Goal: Task Accomplishment & Management: Manage account settings

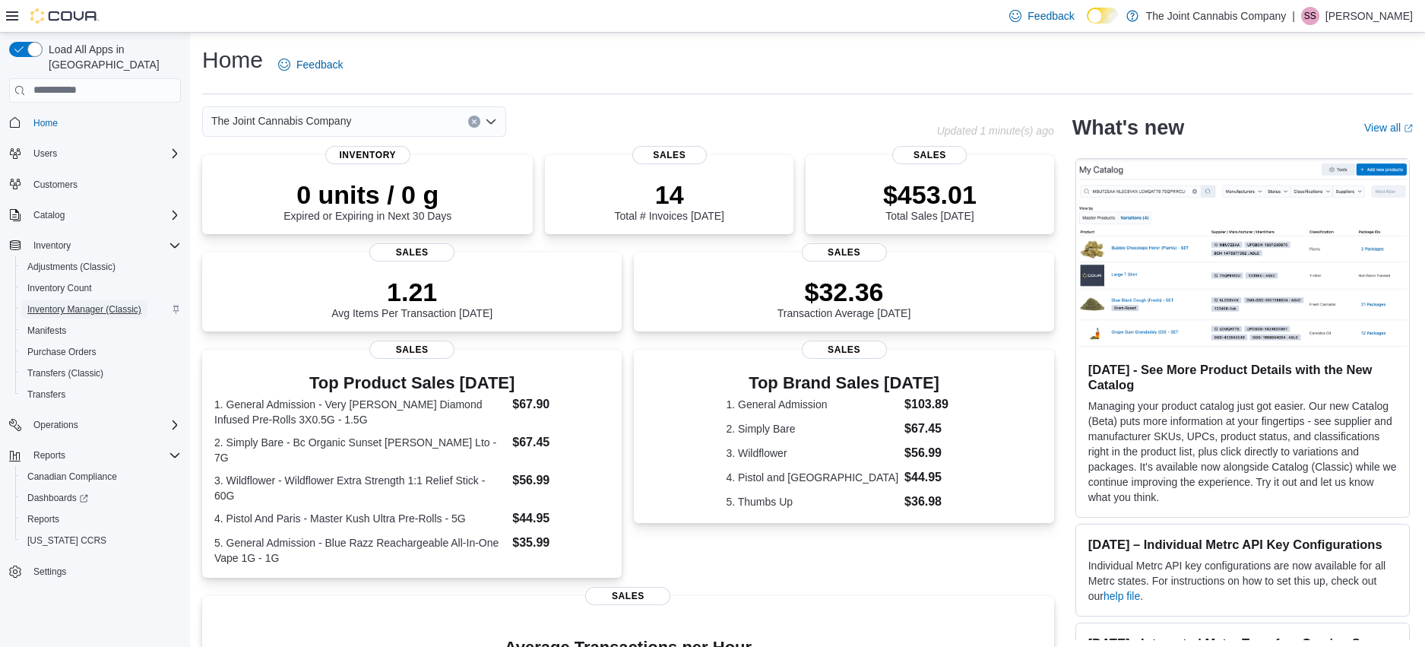
click at [82, 300] on span "Inventory Manager (Classic)" at bounding box center [84, 309] width 114 height 18
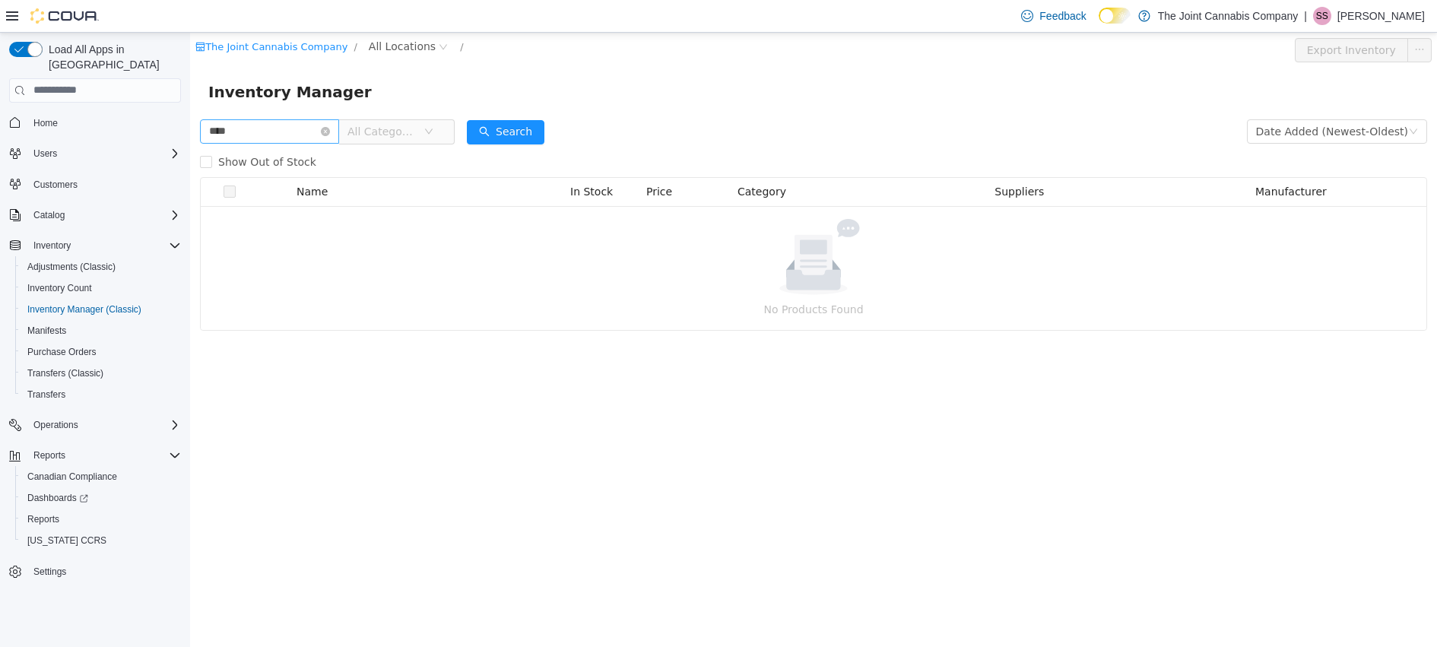
type input "****"
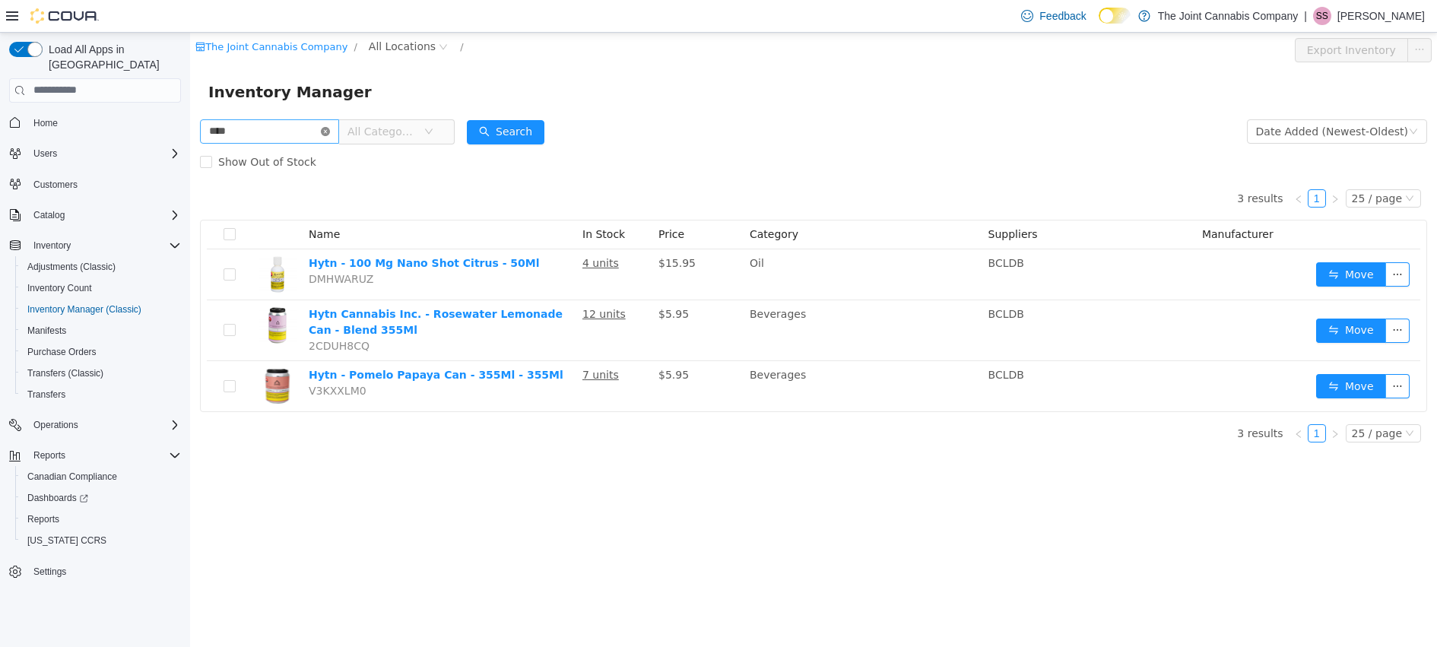
click at [330, 131] on icon "icon: close-circle" at bounding box center [325, 130] width 9 height 9
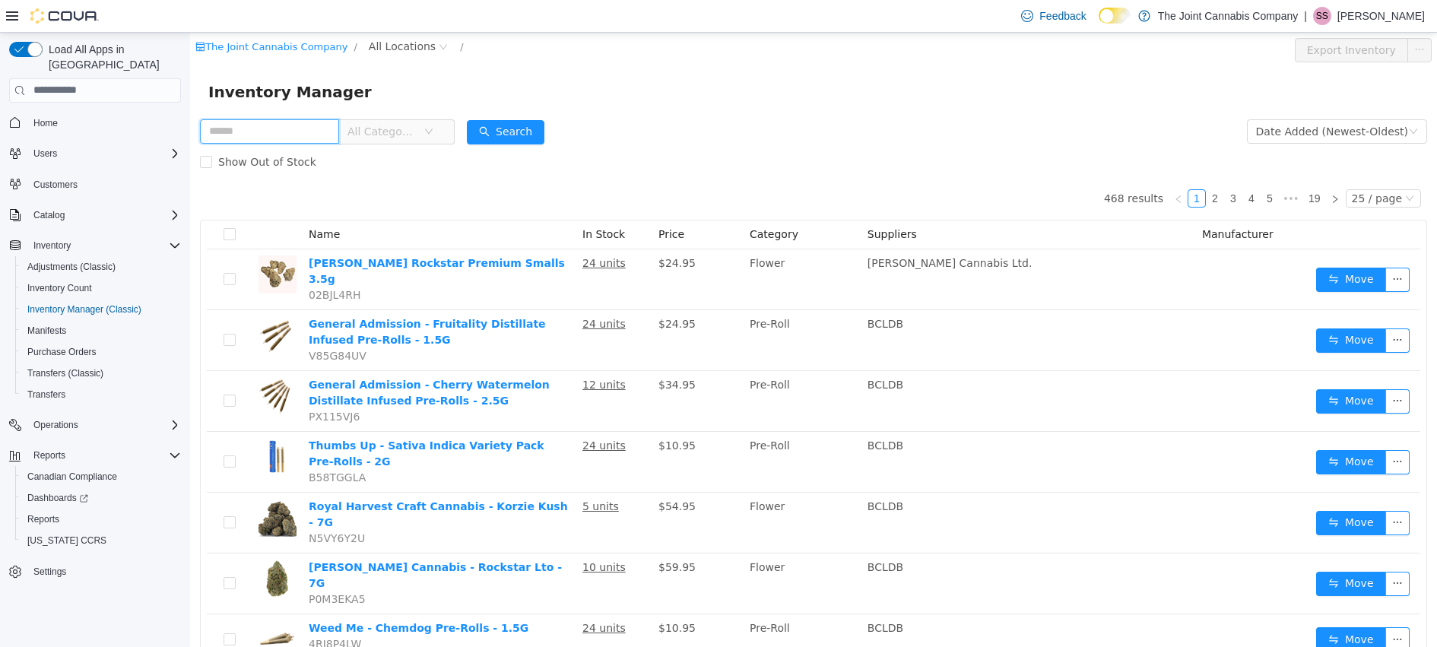
click at [280, 122] on input "text" at bounding box center [269, 131] width 139 height 24
type input "***"
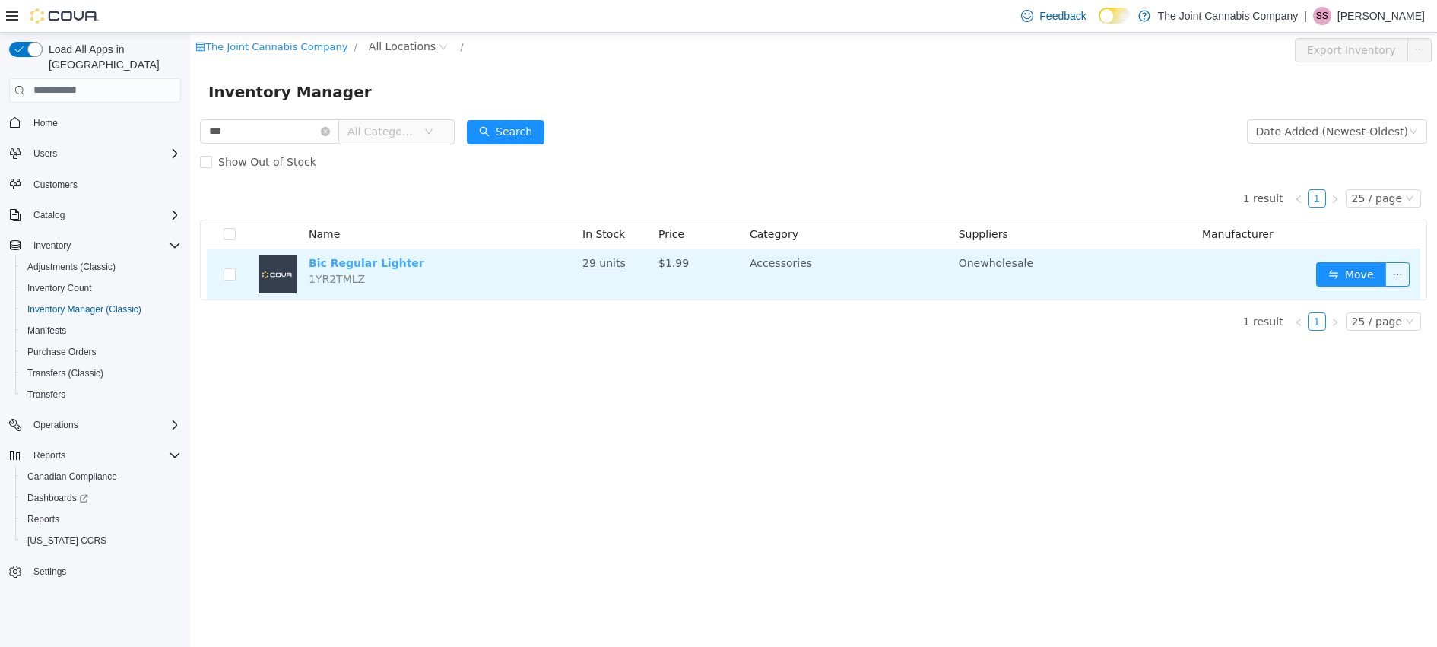
click at [372, 270] on td "Bic Regular Lighter 1YR2TMLZ" at bounding box center [440, 274] width 274 height 50
click at [372, 267] on link "Bic Regular Lighter" at bounding box center [367, 262] width 116 height 12
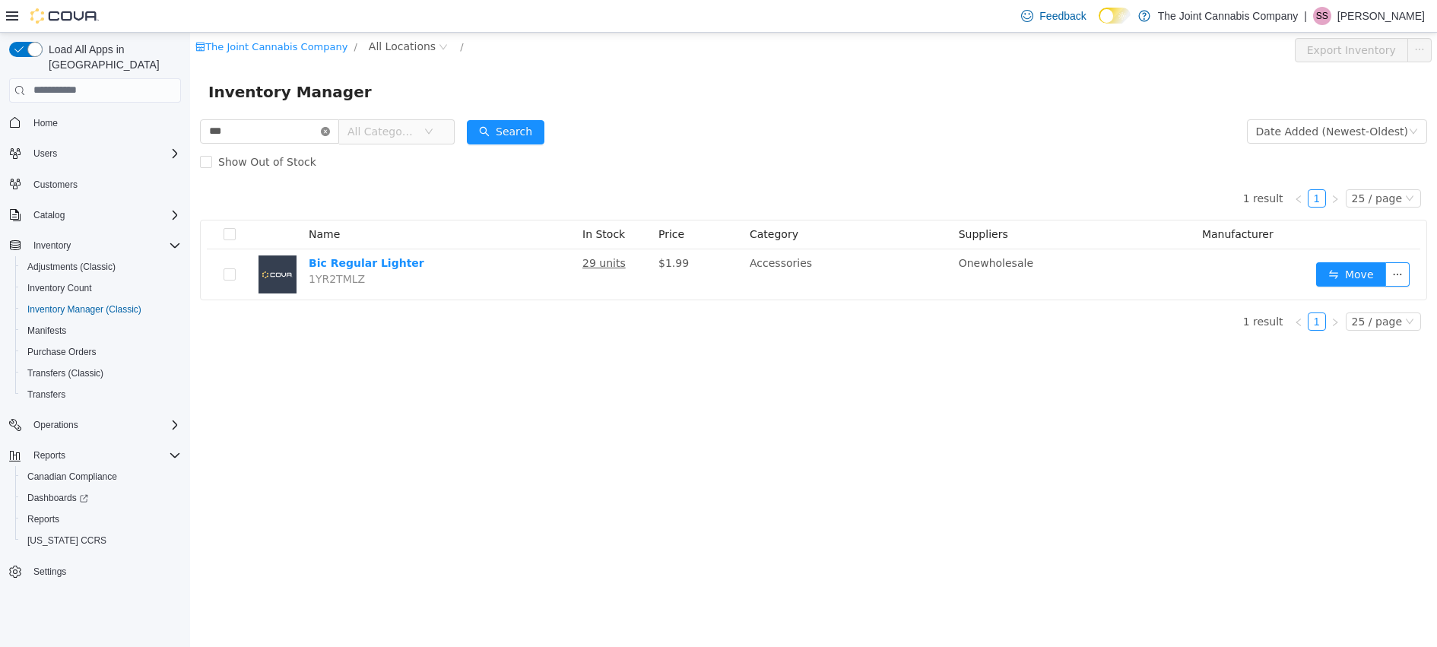
click at [330, 128] on icon "icon: close-circle" at bounding box center [325, 130] width 9 height 9
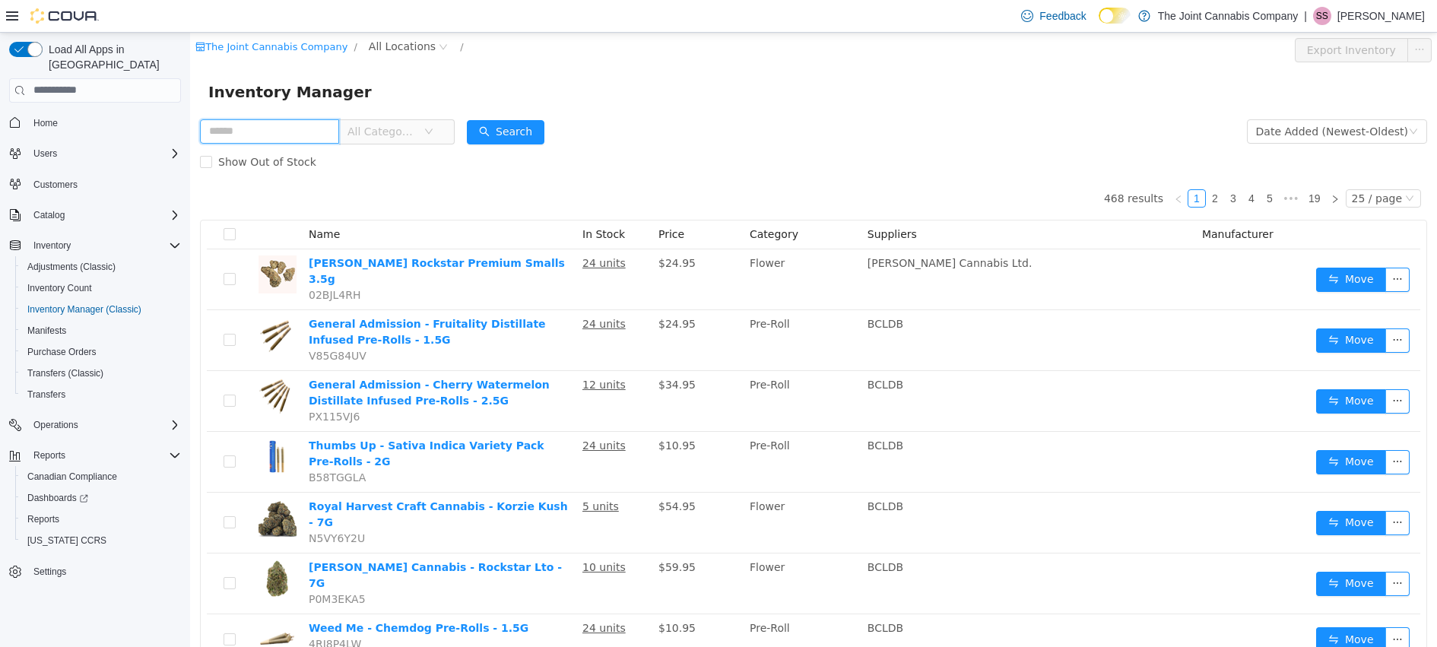
click at [258, 135] on input "text" at bounding box center [269, 131] width 139 height 24
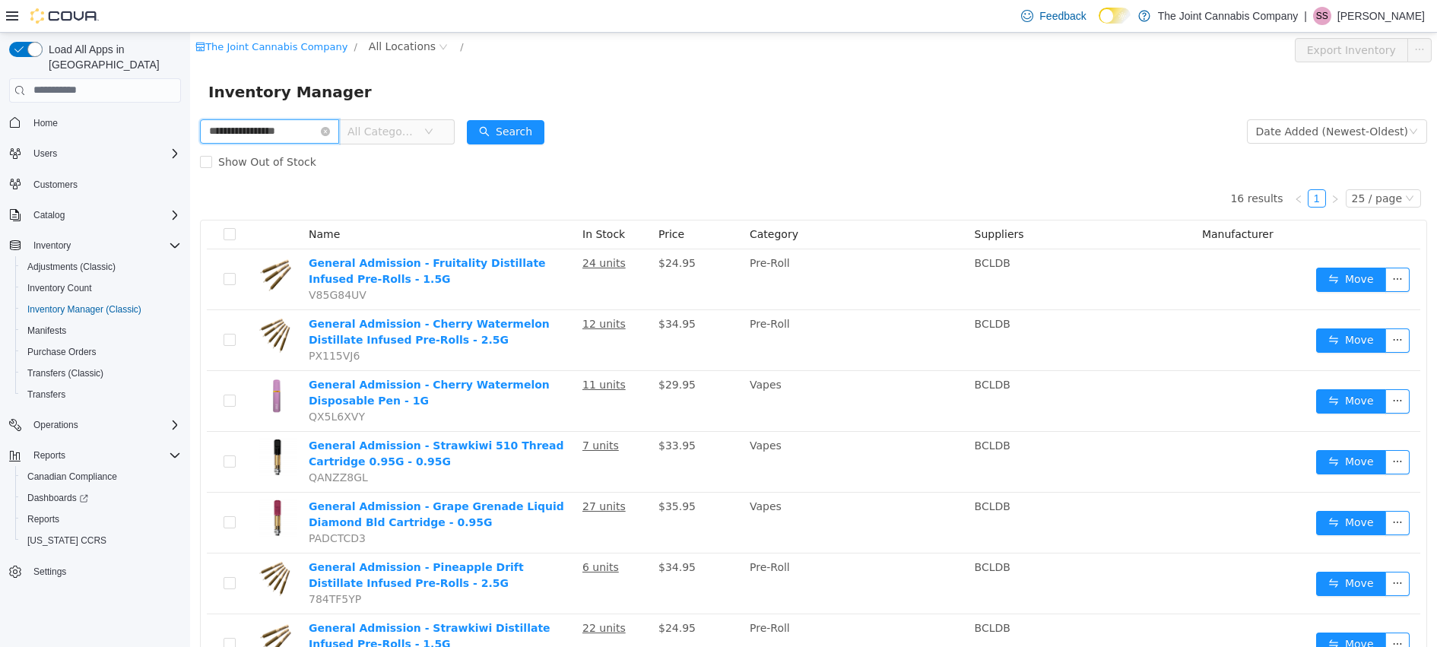
type input "**********"
click at [330, 131] on icon "icon: close-circle" at bounding box center [325, 130] width 9 height 9
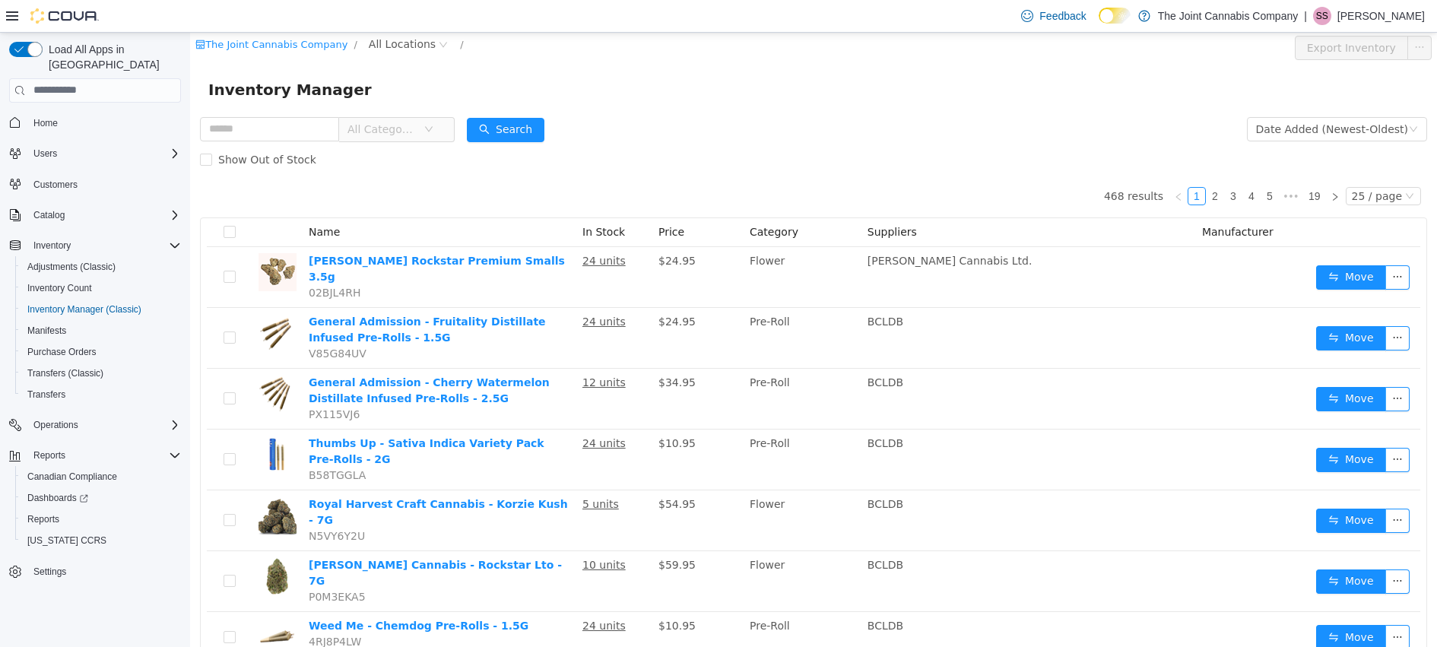
scroll to position [3, 0]
click at [417, 129] on span "All Categories" at bounding box center [381, 127] width 69 height 15
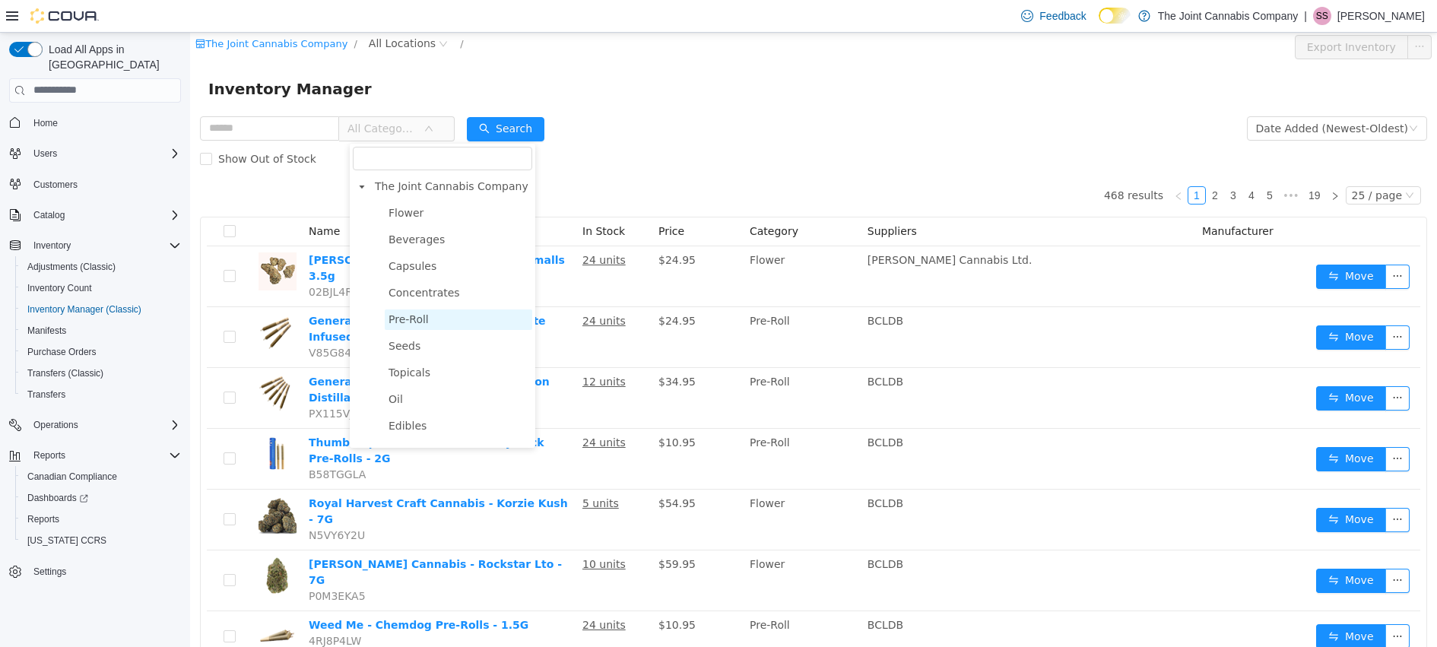
click at [448, 322] on span "Pre-Roll" at bounding box center [458, 319] width 147 height 21
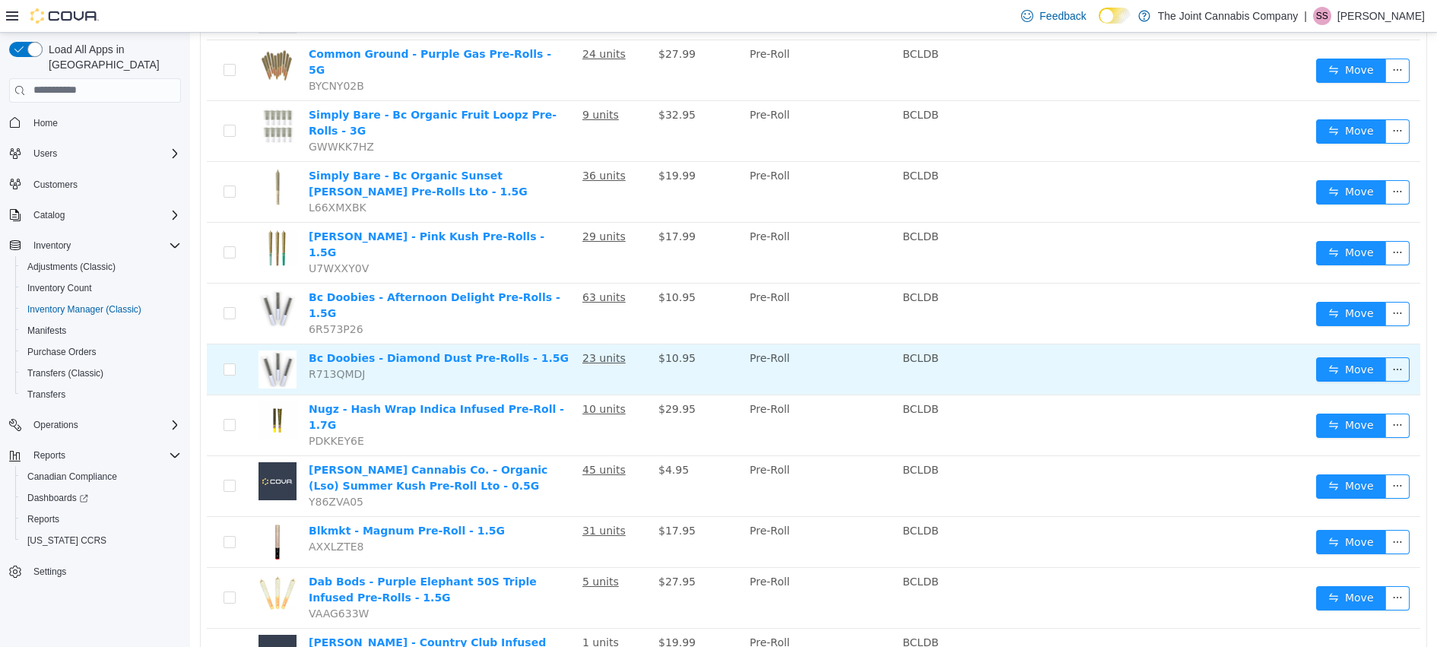
scroll to position [1008, 0]
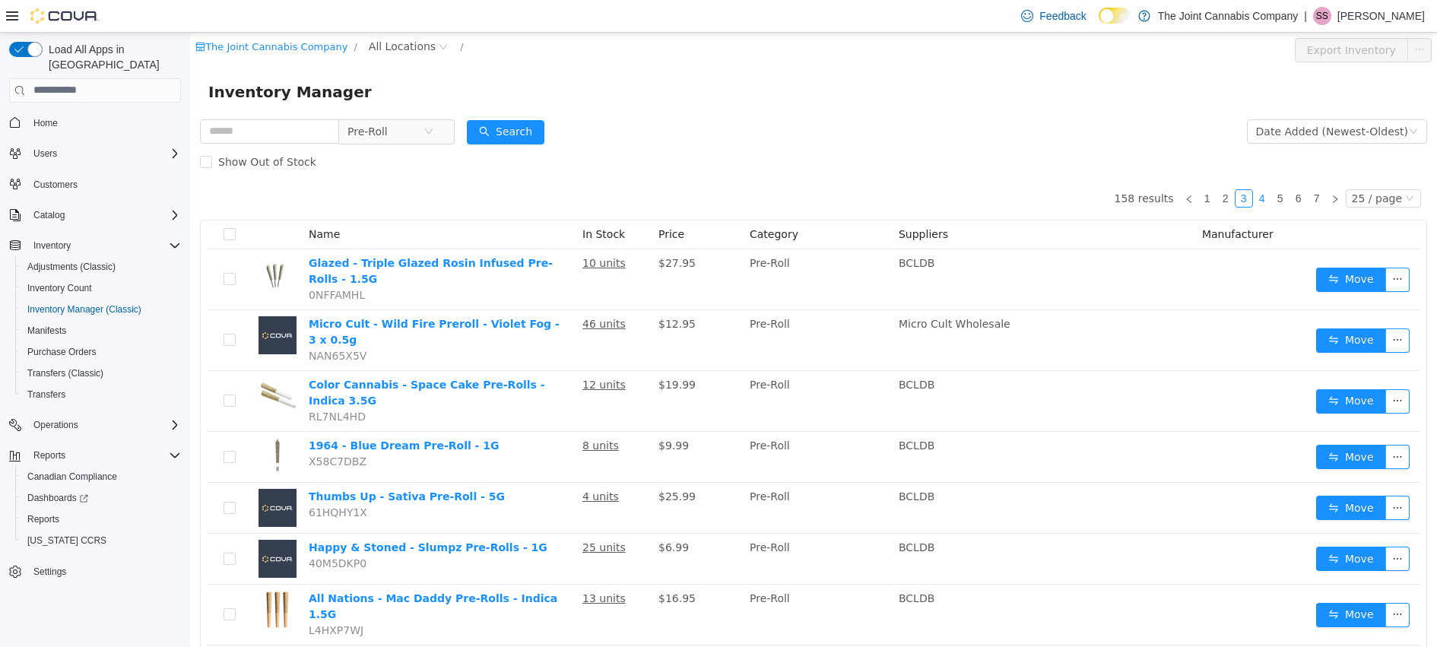
click at [1253, 195] on link "4" at bounding box center [1261, 197] width 17 height 17
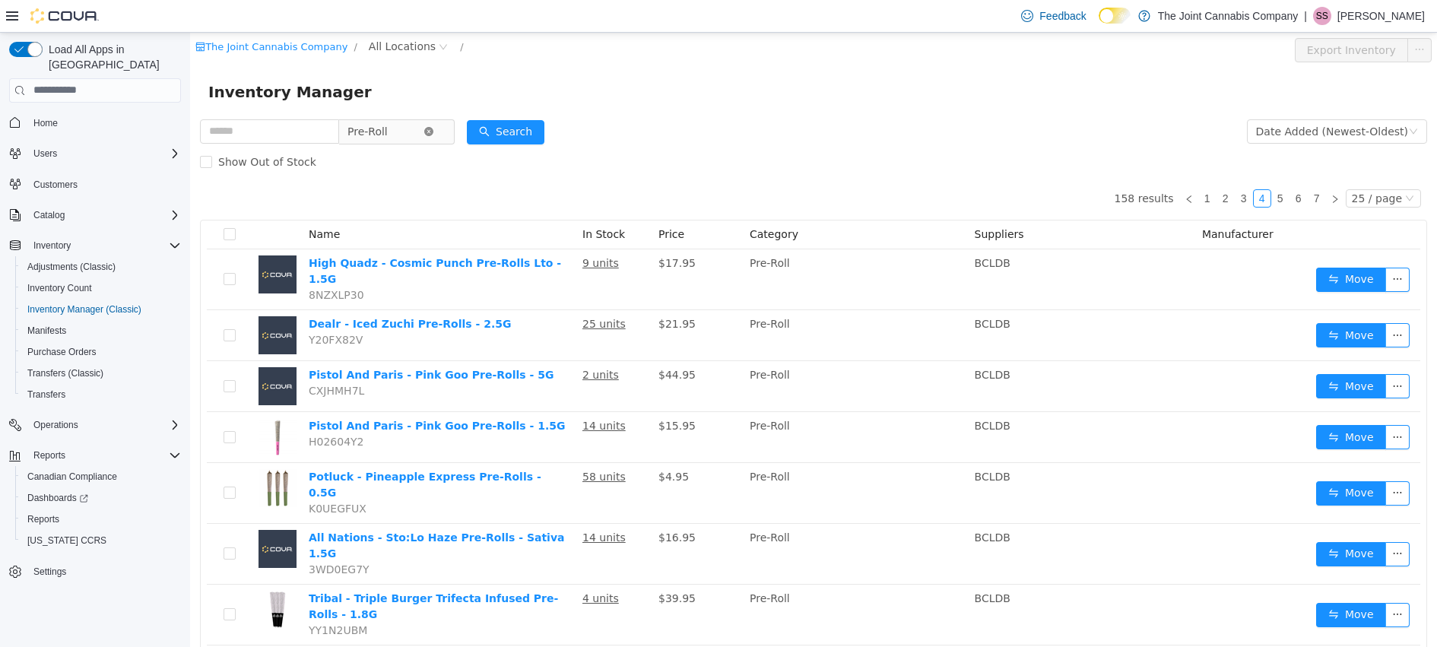
click at [433, 134] on icon "icon: close-circle" at bounding box center [428, 130] width 9 height 9
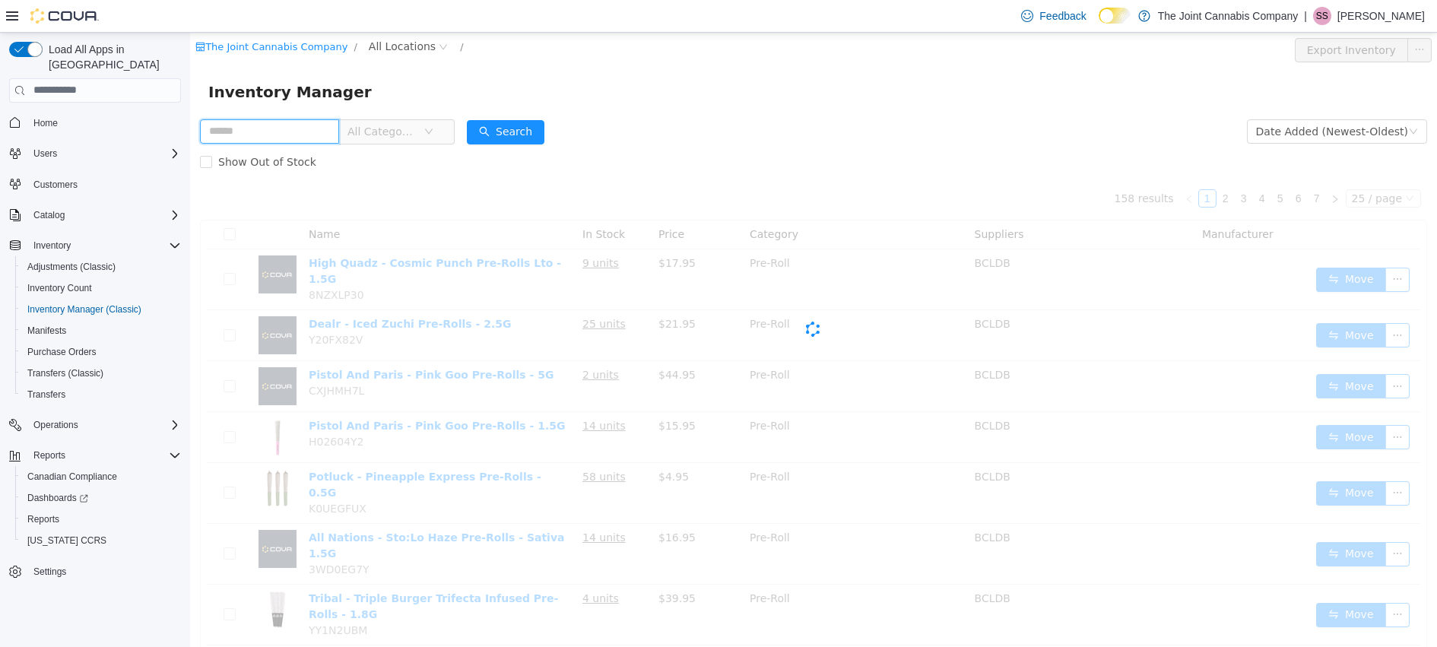
click at [274, 125] on input "text" at bounding box center [269, 131] width 139 height 24
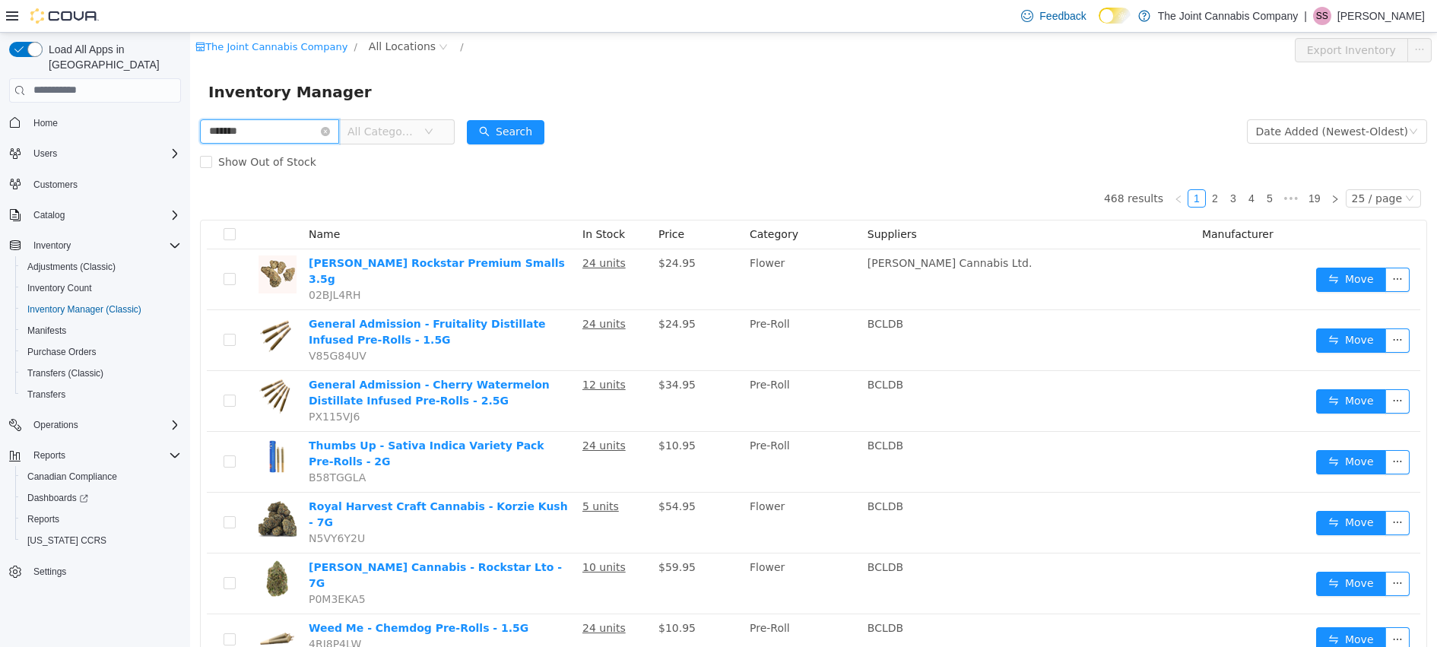
type input "*******"
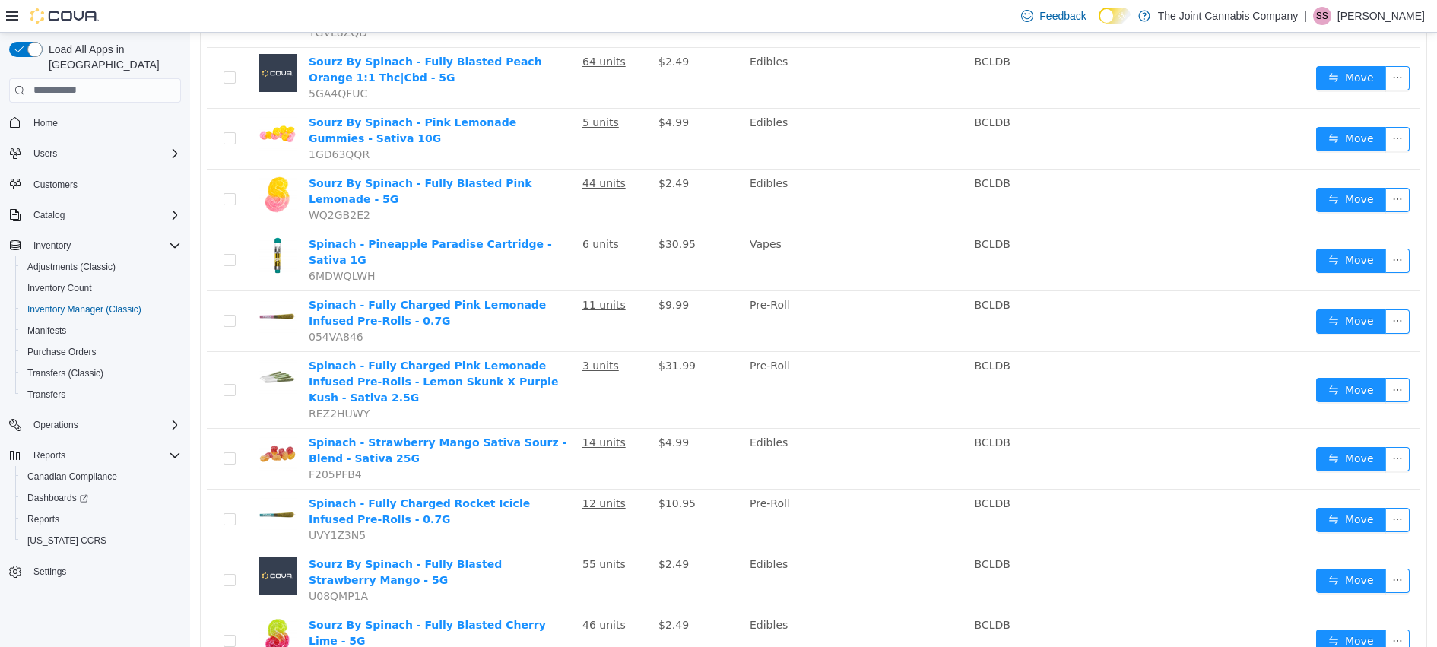
scroll to position [585, 0]
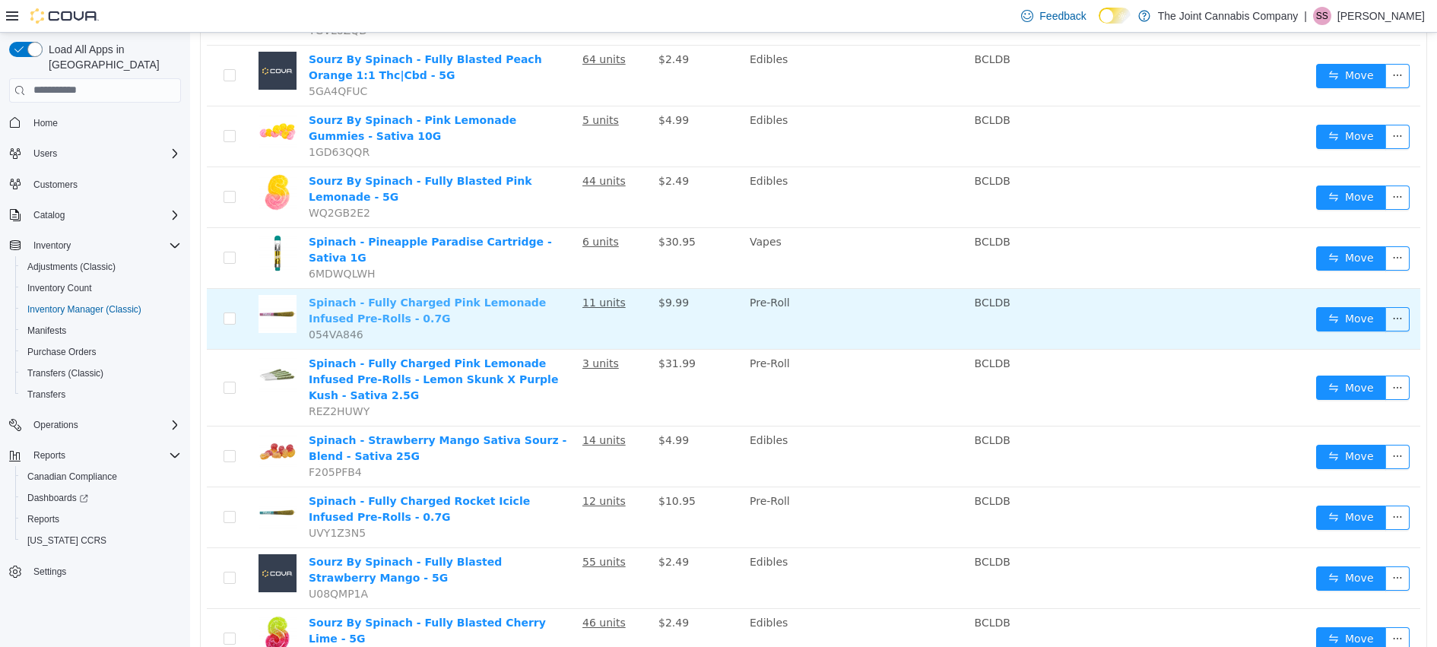
click at [432, 296] on link "Spinach - Fully Charged Pink Lemonade Infused Pre-Rolls - 0.7G" at bounding box center [427, 310] width 237 height 28
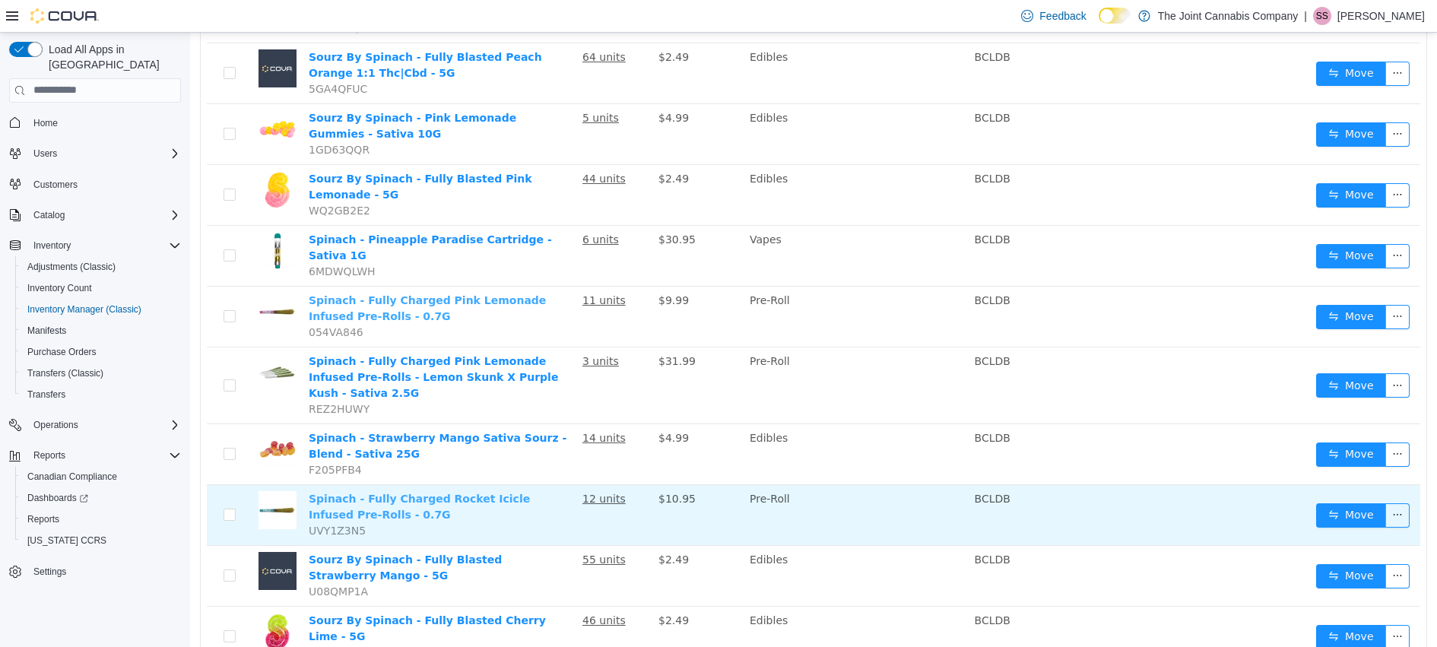
scroll to position [588, 0]
click at [448, 491] on link "Spinach - Fully Charged Rocket Icicle Infused Pre-Rolls - 0.7G" at bounding box center [419, 505] width 221 height 28
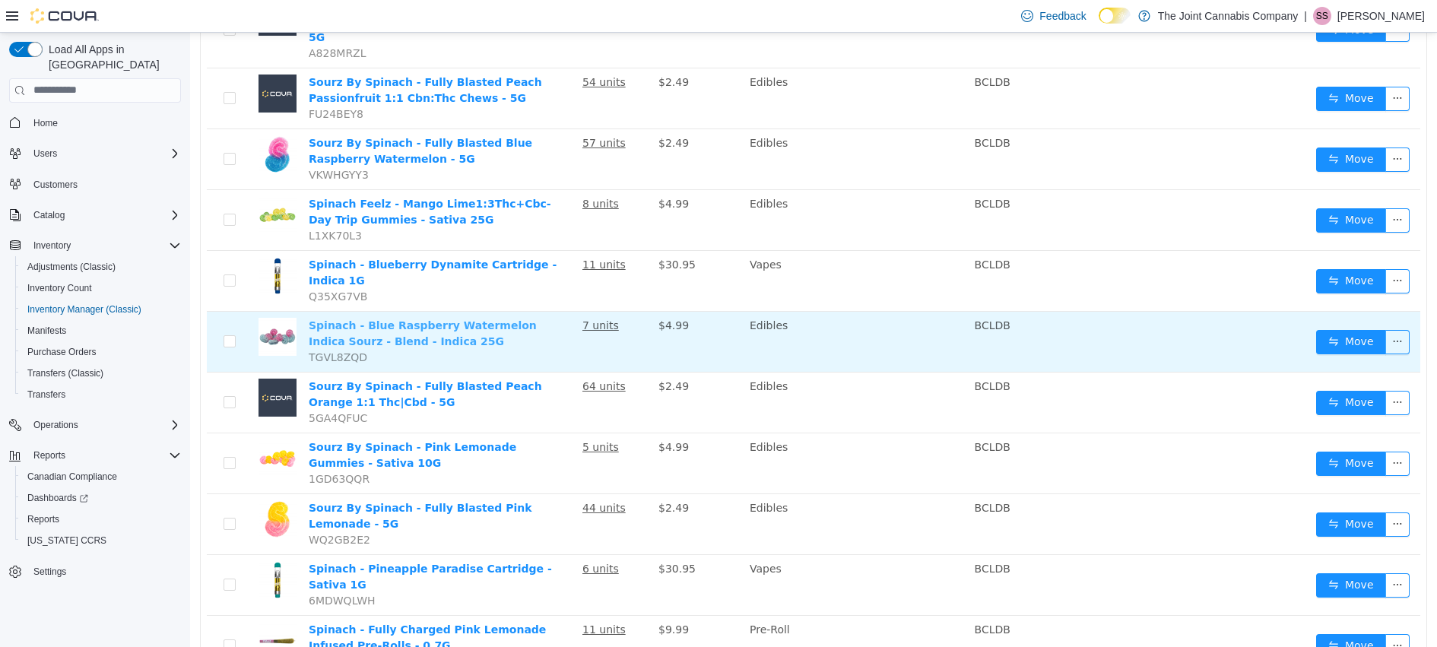
scroll to position [0, 0]
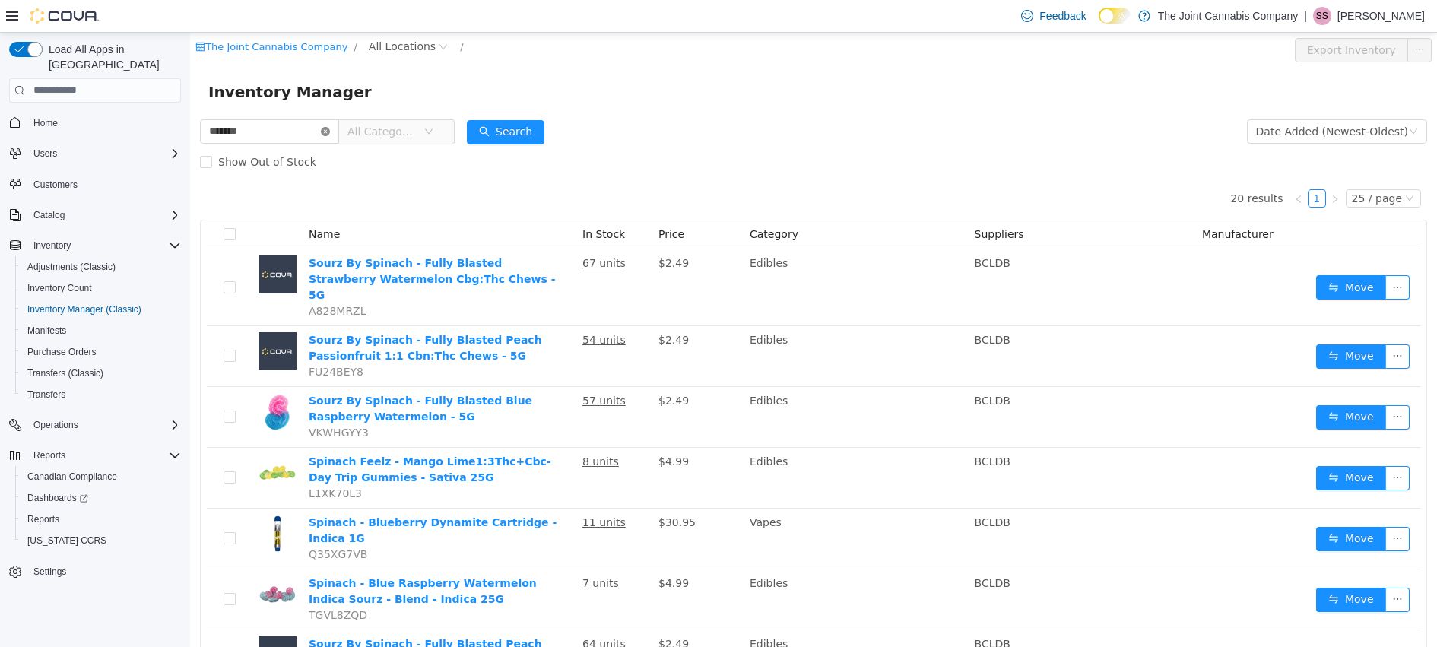
click at [330, 134] on icon "icon: close-circle" at bounding box center [325, 130] width 9 height 9
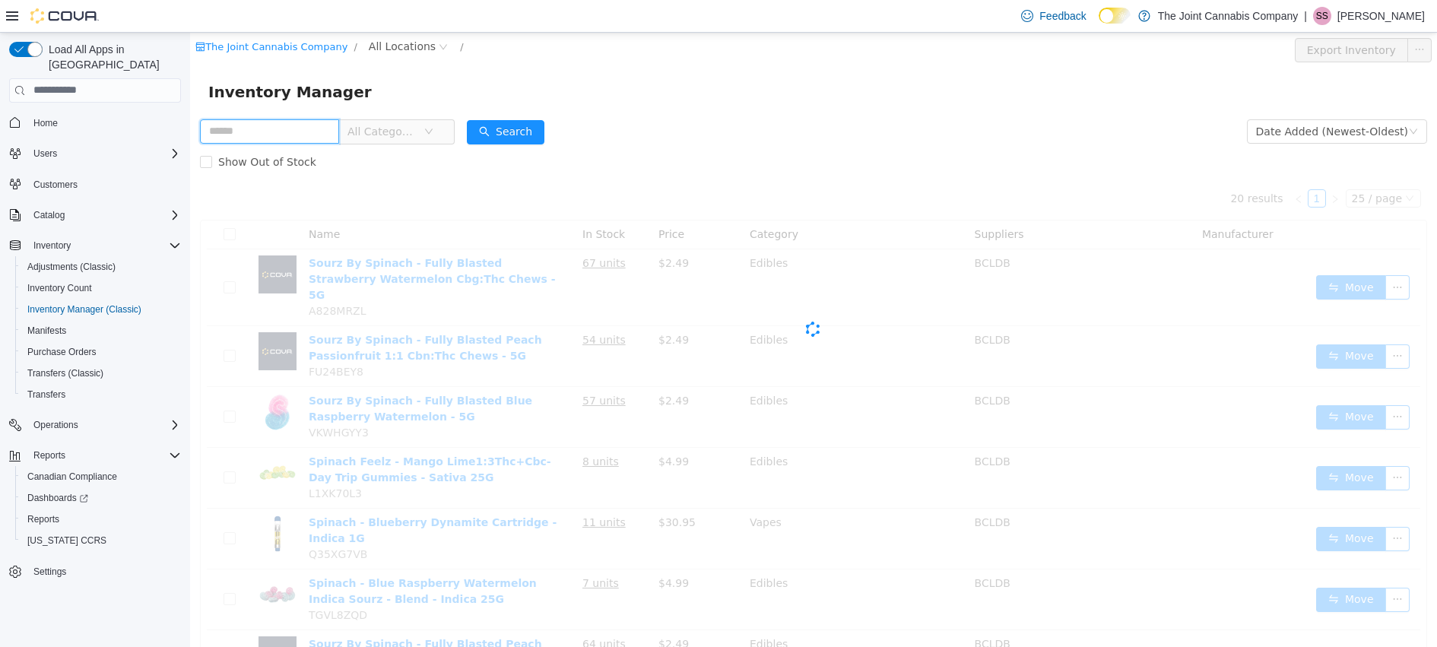
click at [246, 135] on input "text" at bounding box center [269, 131] width 139 height 24
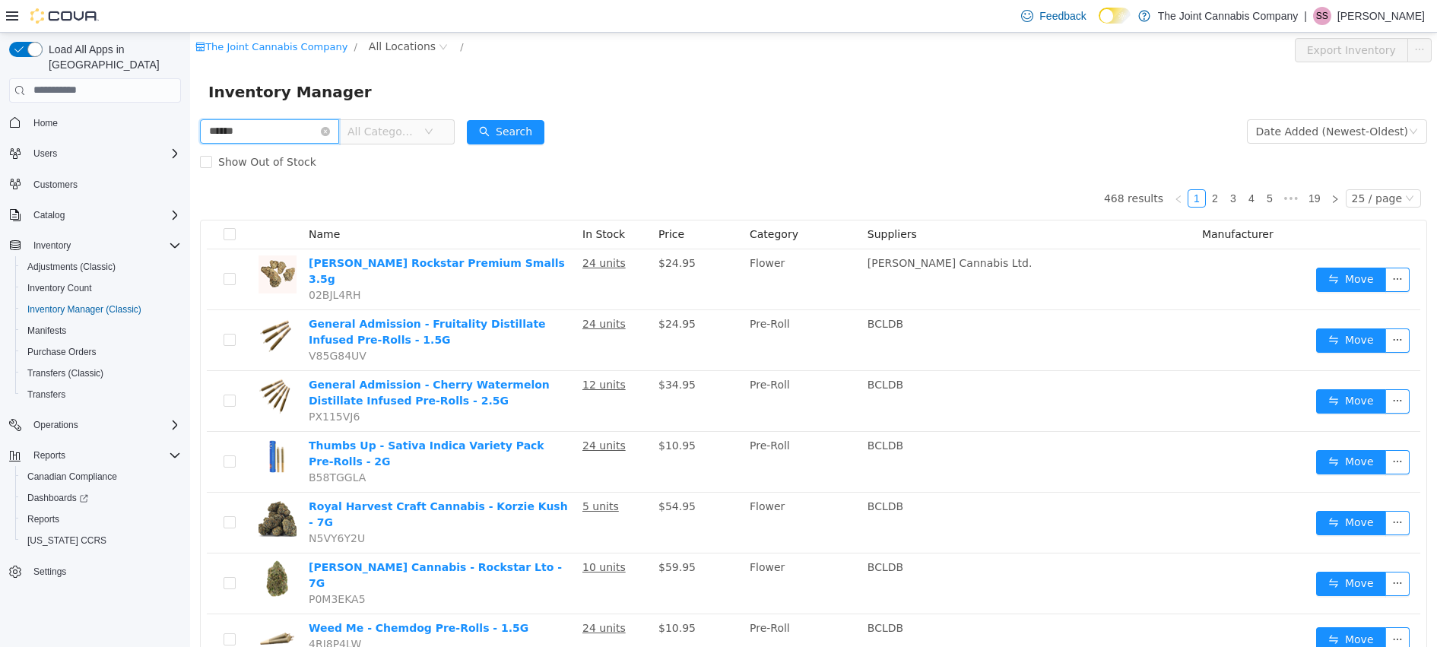
type input "******"
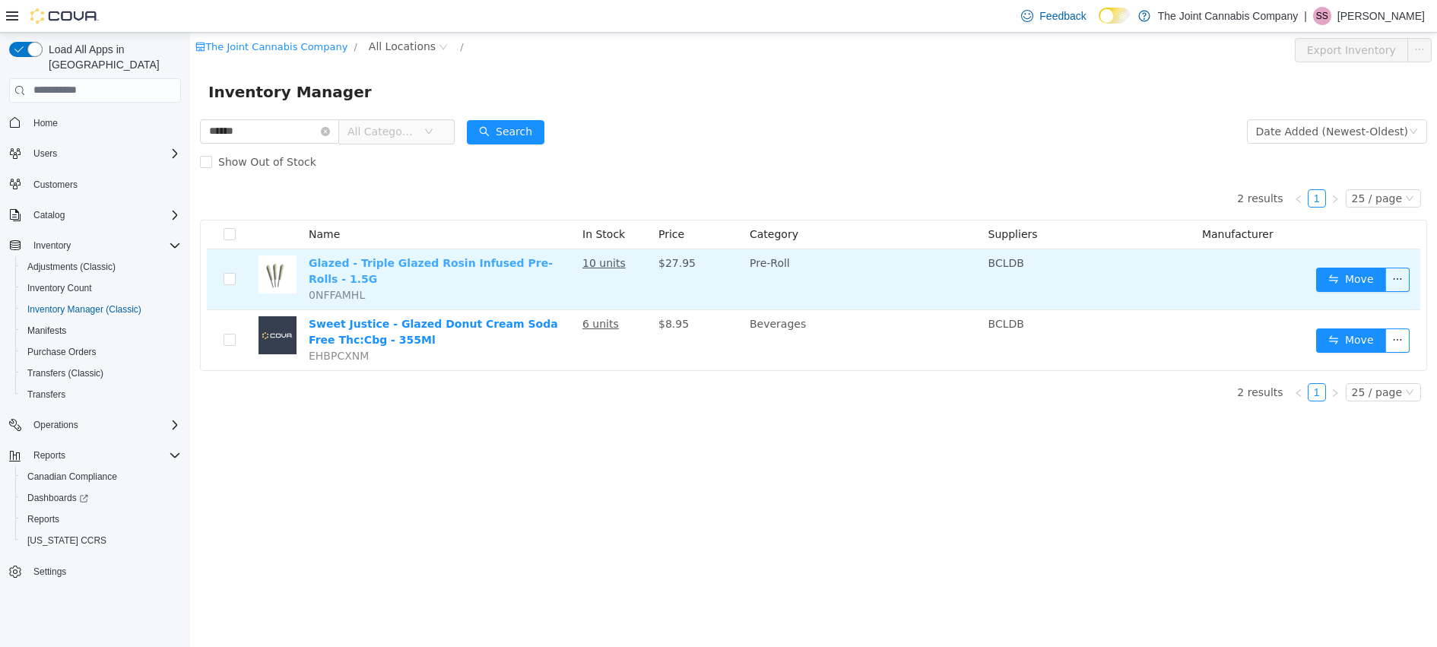
click at [416, 267] on link "Glazed - Triple Glazed Rosin Infused Pre-Rolls - 1.5G" at bounding box center [431, 270] width 244 height 28
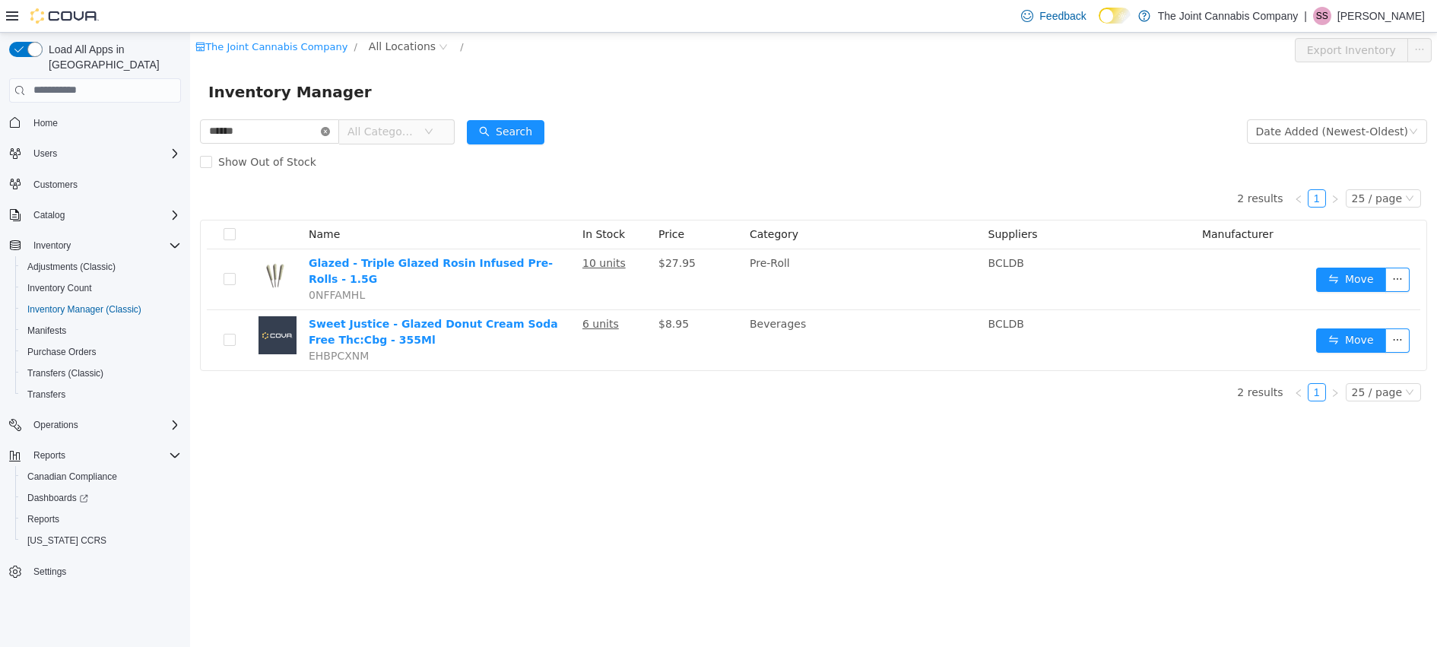
click at [330, 131] on icon "icon: close-circle" at bounding box center [325, 130] width 9 height 9
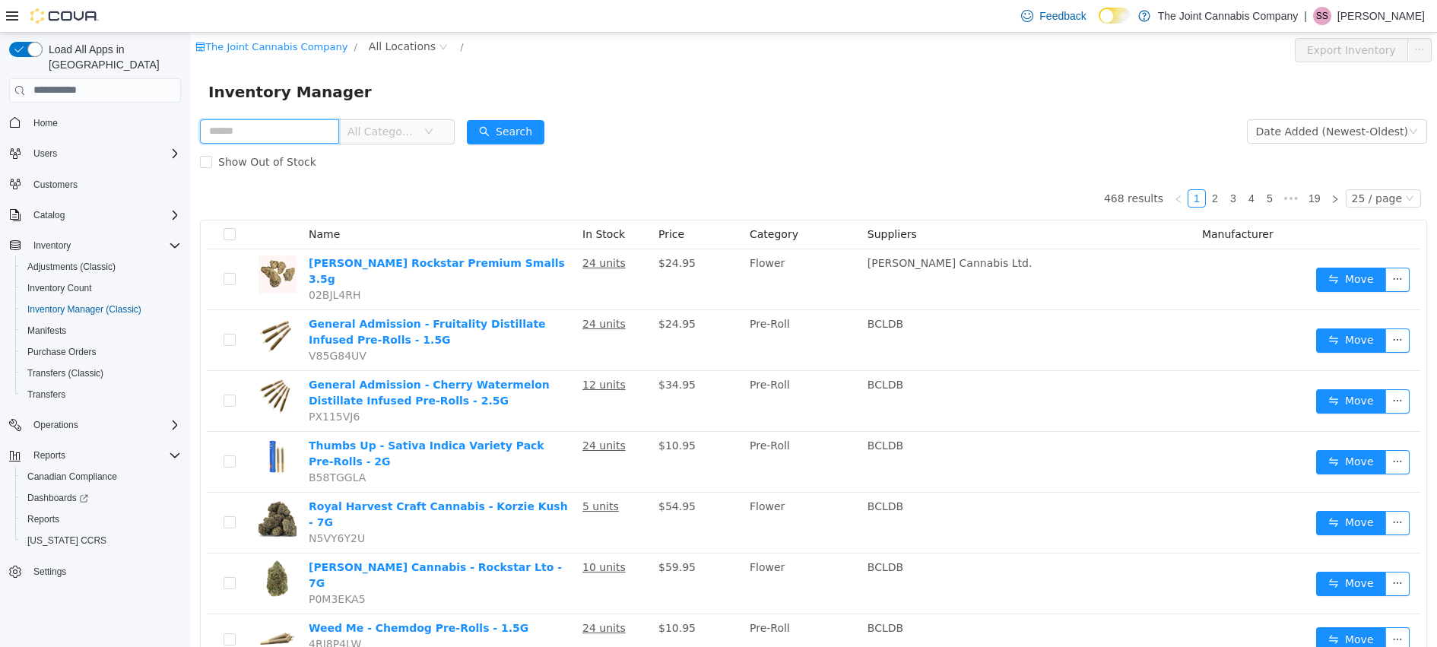
click at [287, 125] on input "text" at bounding box center [269, 131] width 139 height 24
type input "********"
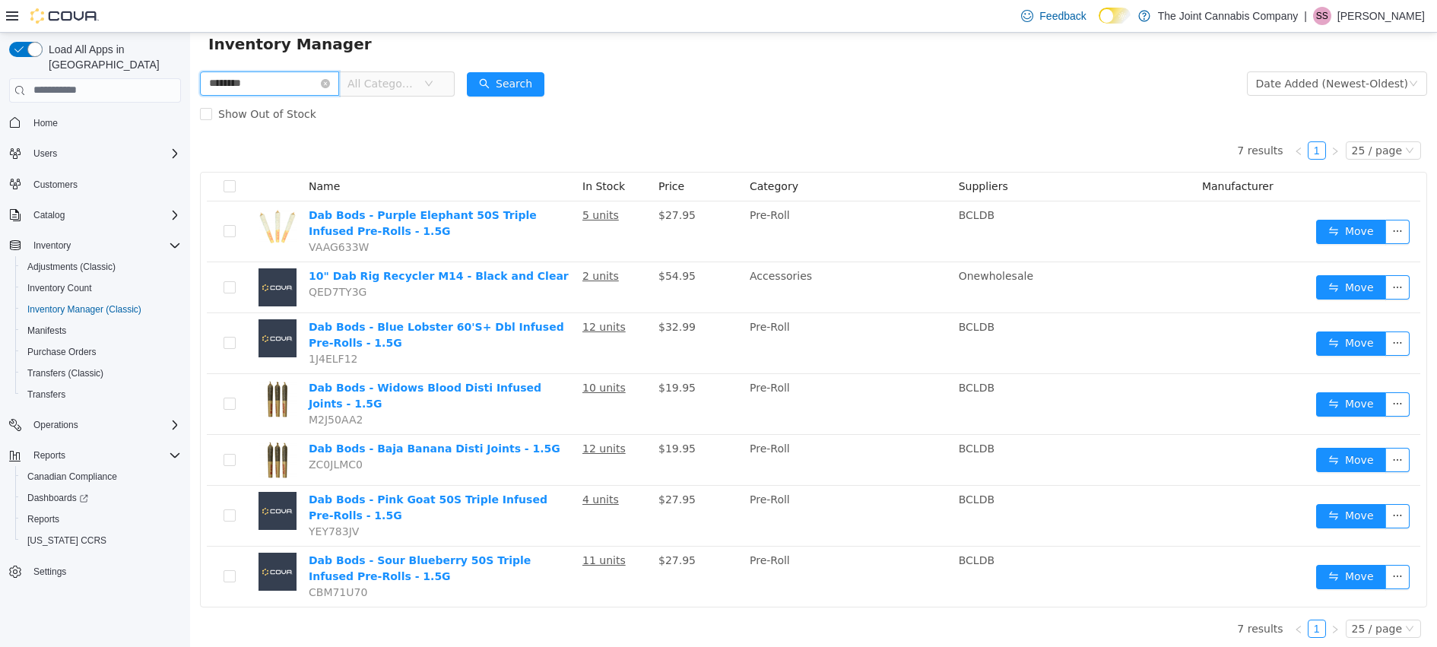
scroll to position [52, 0]
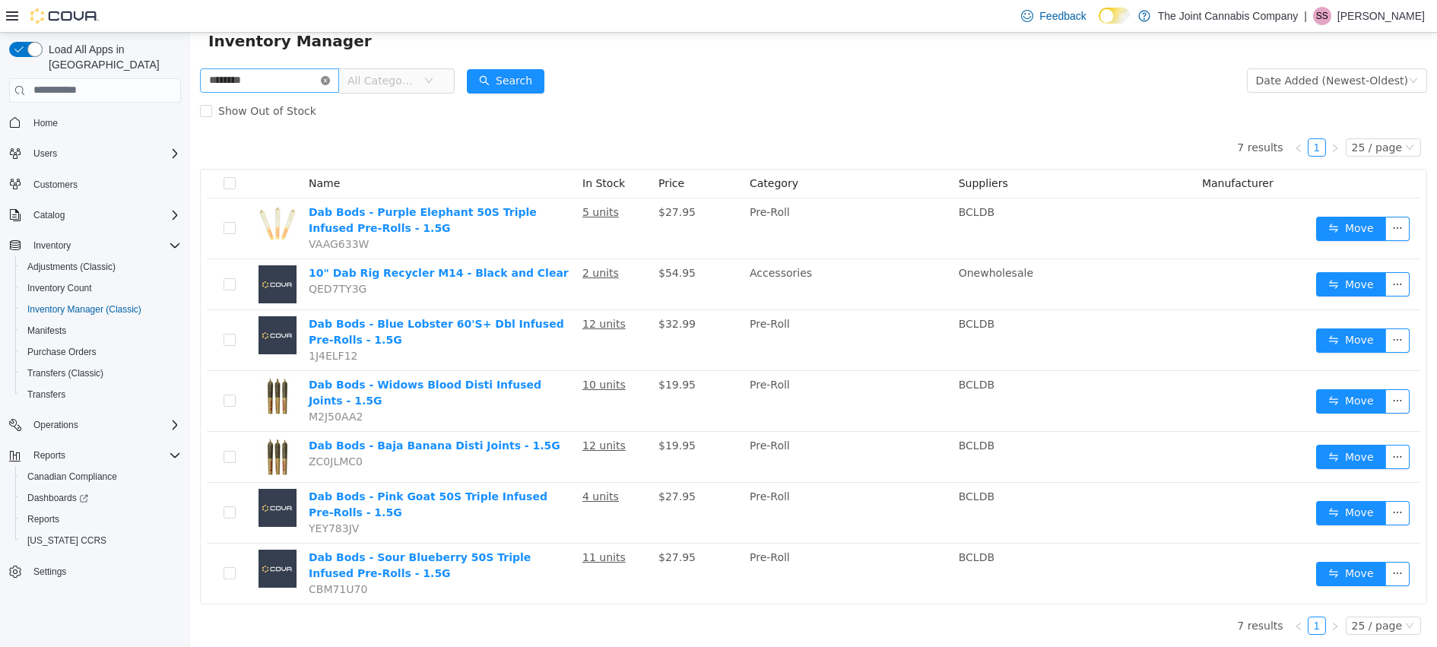
click at [330, 79] on icon "icon: close-circle" at bounding box center [325, 79] width 9 height 9
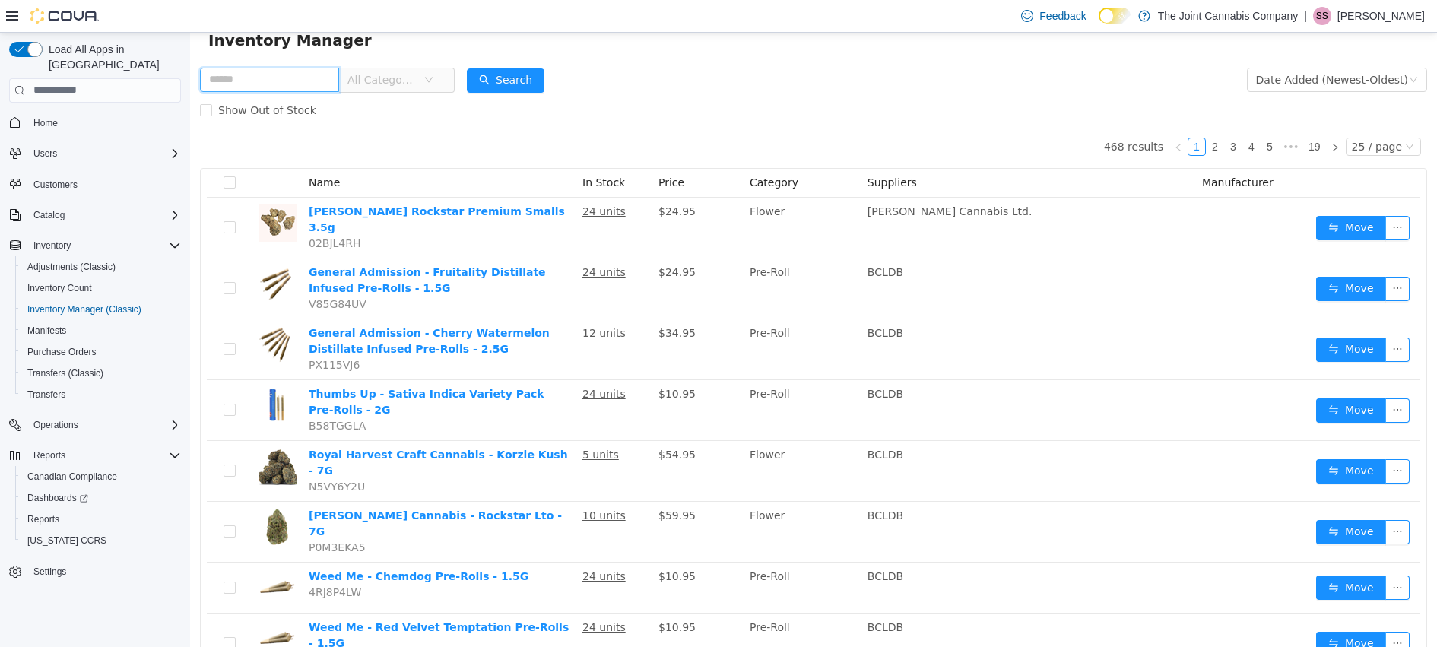
drag, startPoint x: 272, startPoint y: 82, endPoint x: 258, endPoint y: 85, distance: 14.0
click at [272, 82] on input "text" at bounding box center [269, 79] width 139 height 24
type input "**********"
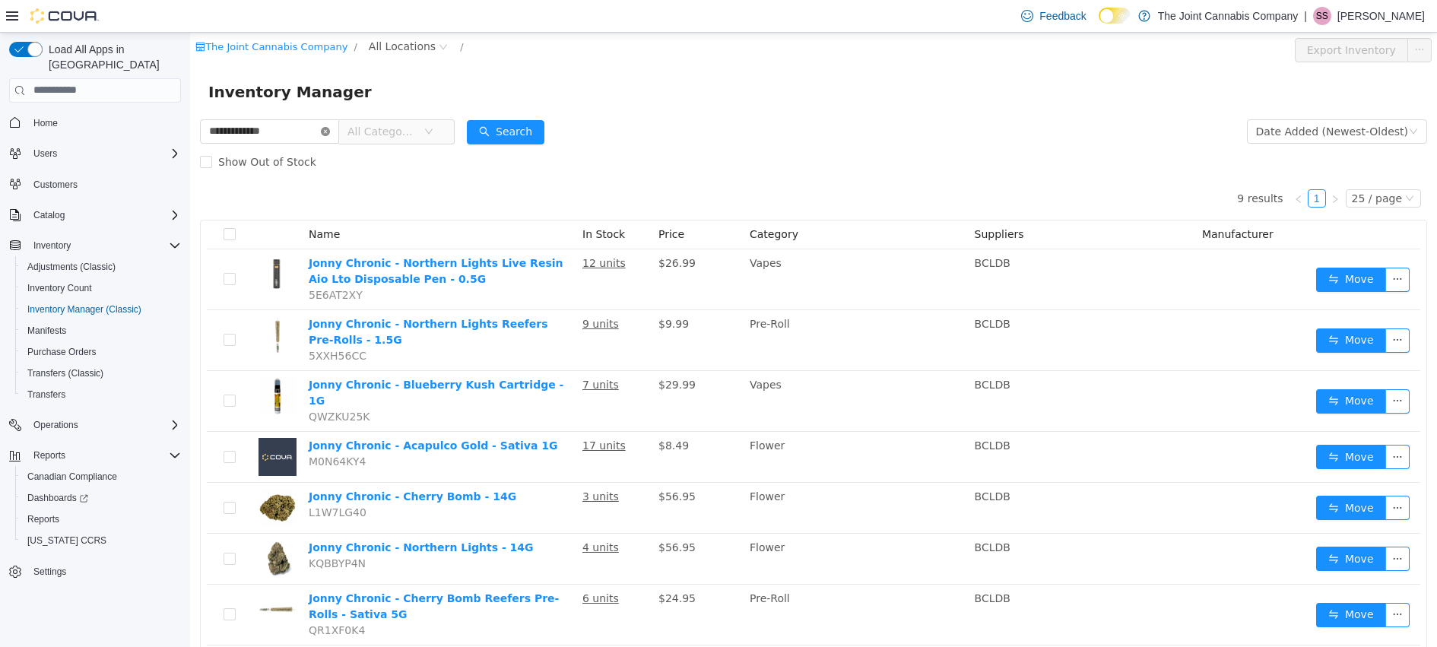
click at [330, 130] on icon "icon: close-circle" at bounding box center [325, 130] width 9 height 9
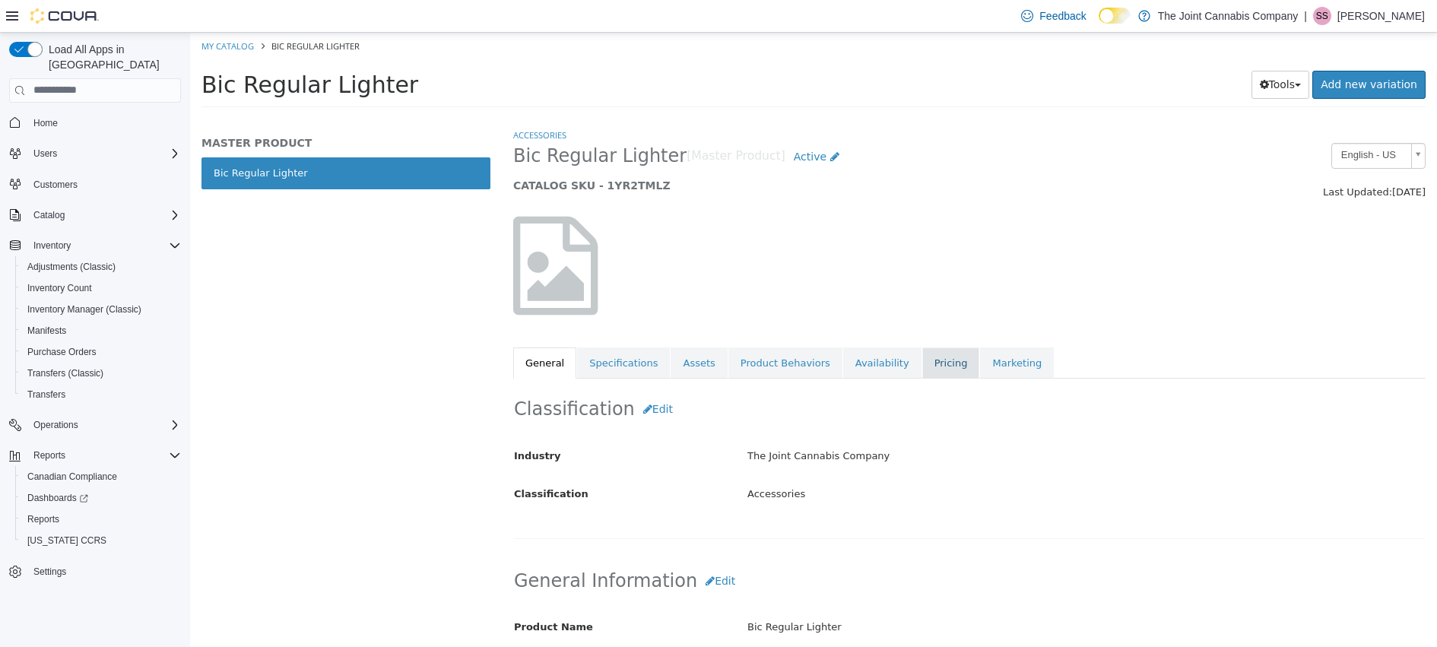
click at [929, 363] on link "Pricing" at bounding box center [951, 363] width 58 height 32
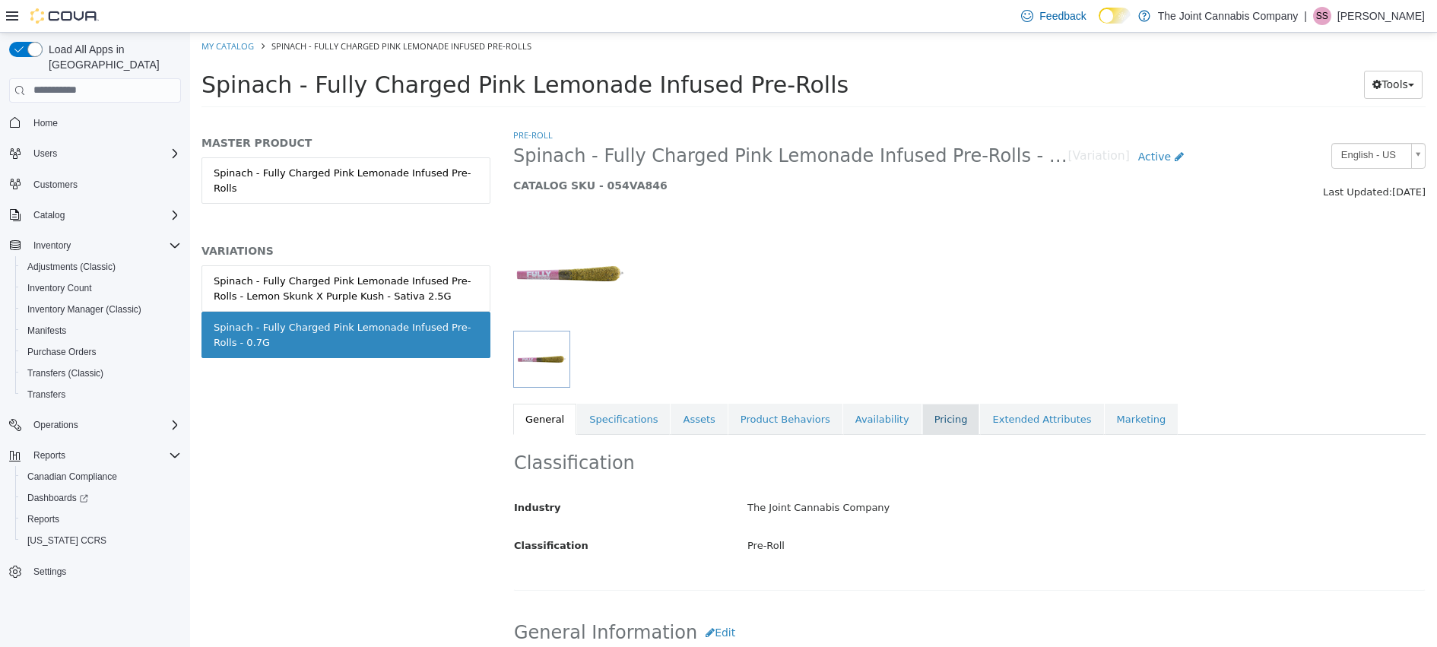
click at [922, 418] on link "Pricing" at bounding box center [951, 419] width 58 height 32
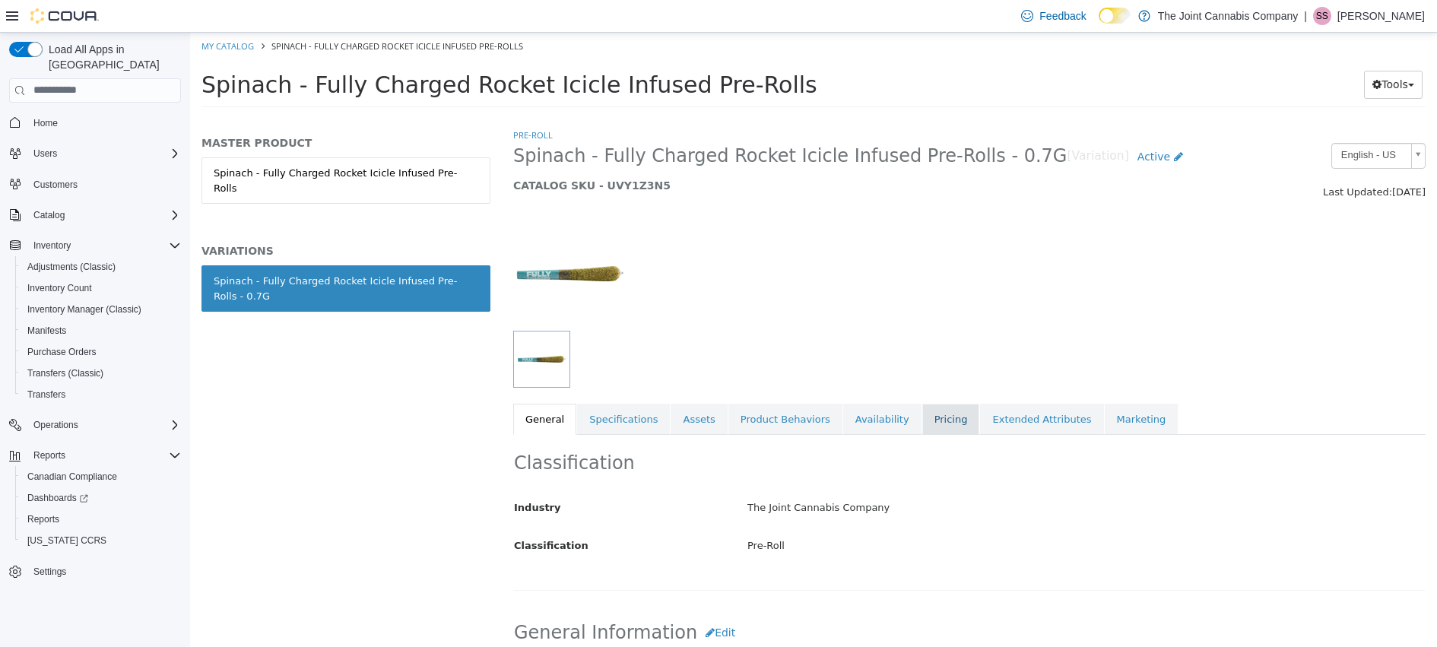
click at [930, 411] on link "Pricing" at bounding box center [951, 419] width 58 height 32
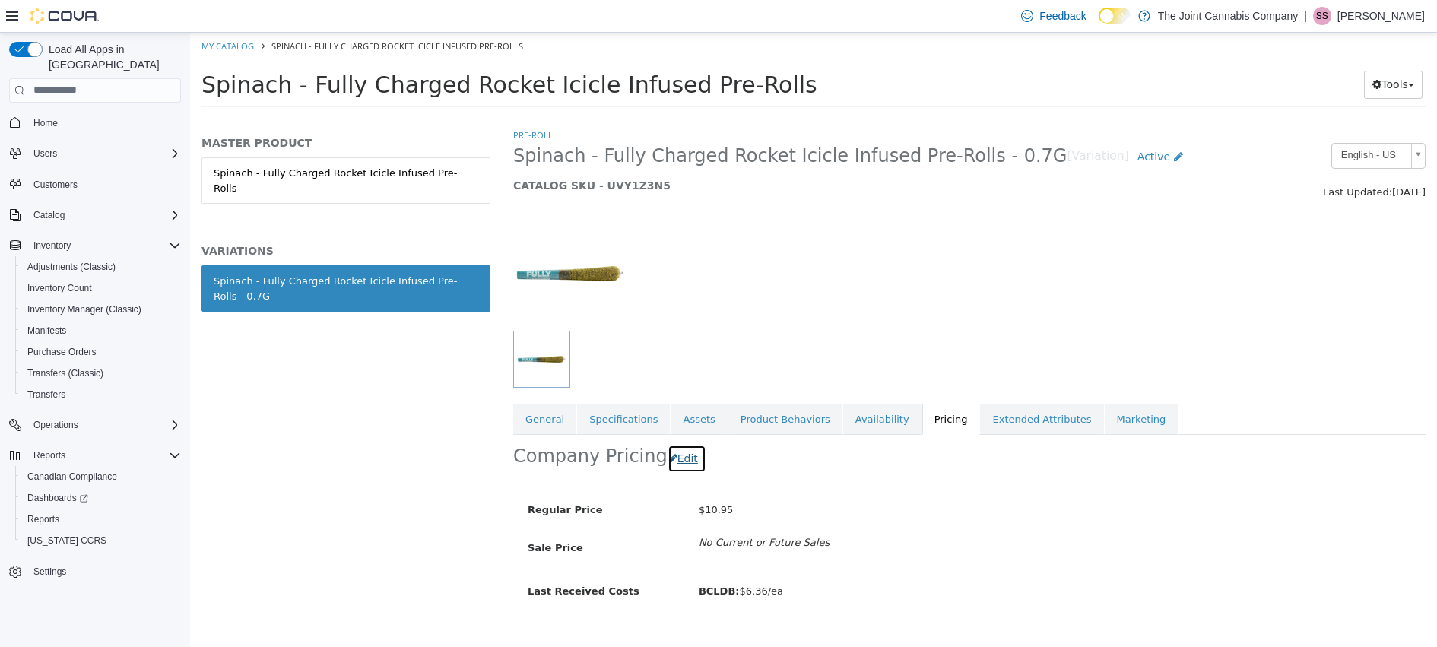
click at [670, 459] on button "Edit" at bounding box center [686, 458] width 39 height 28
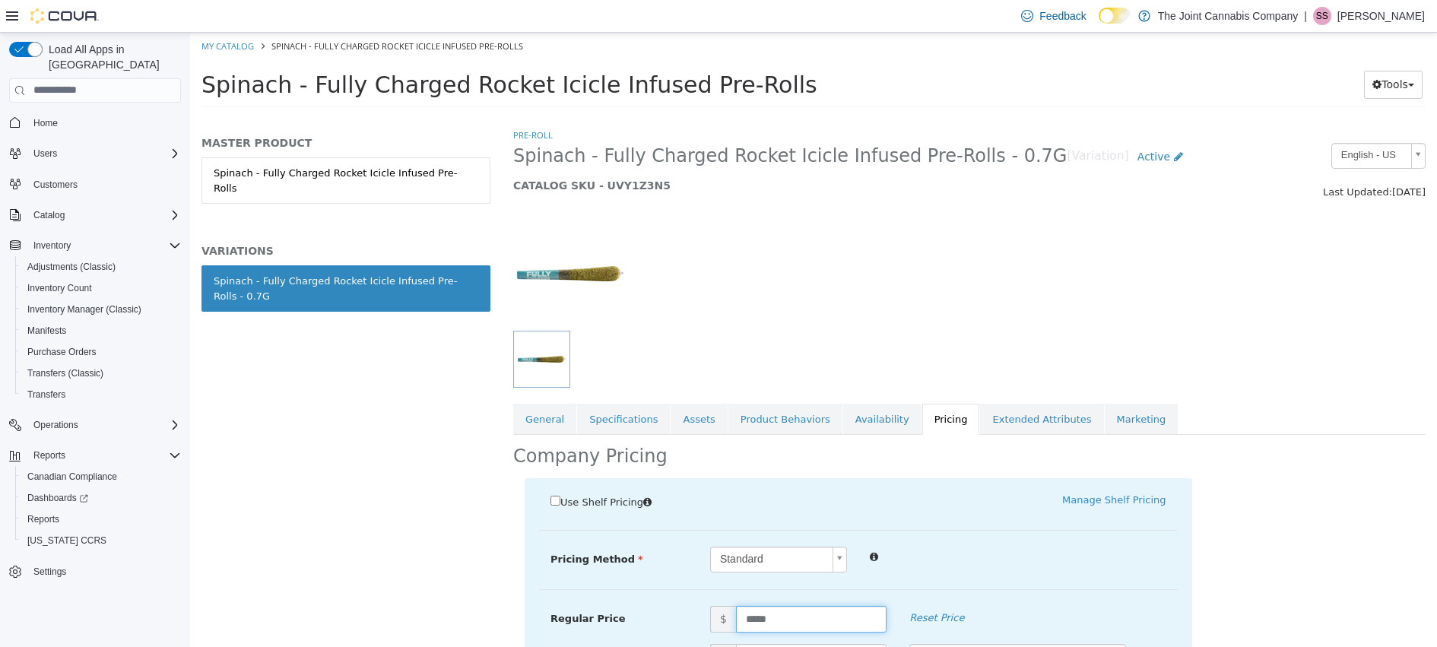
drag, startPoint x: 787, startPoint y: 614, endPoint x: 705, endPoint y: 613, distance: 82.1
click at [704, 613] on span "$ *****" at bounding box center [798, 618] width 199 height 27
type input "****"
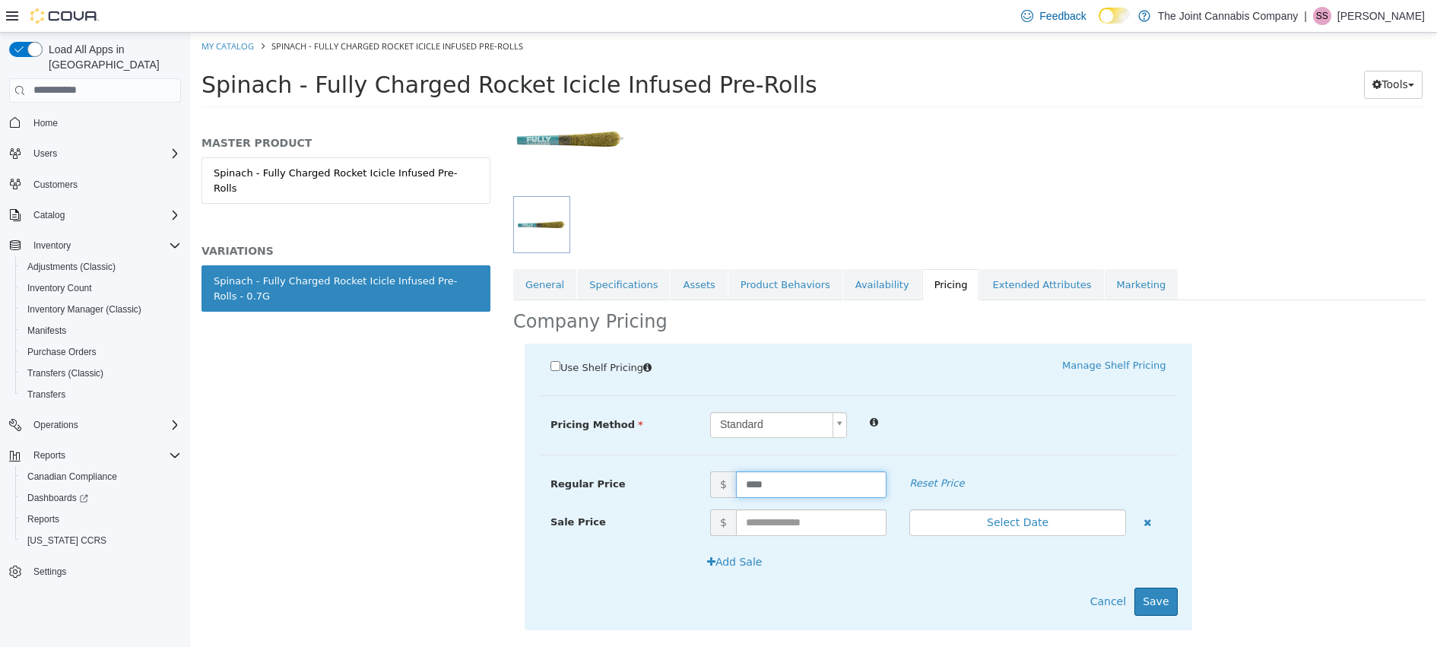
scroll to position [159, 0]
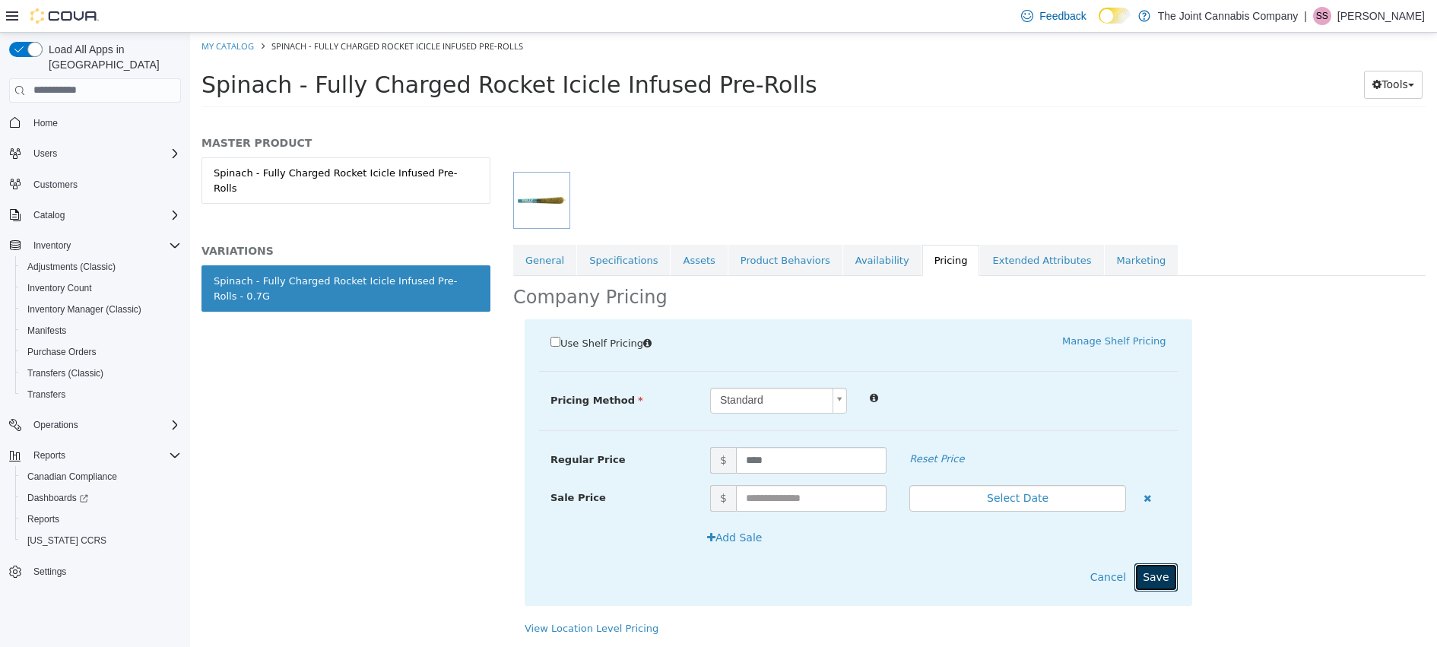
click at [1145, 568] on button "Save" at bounding box center [1155, 576] width 43 height 28
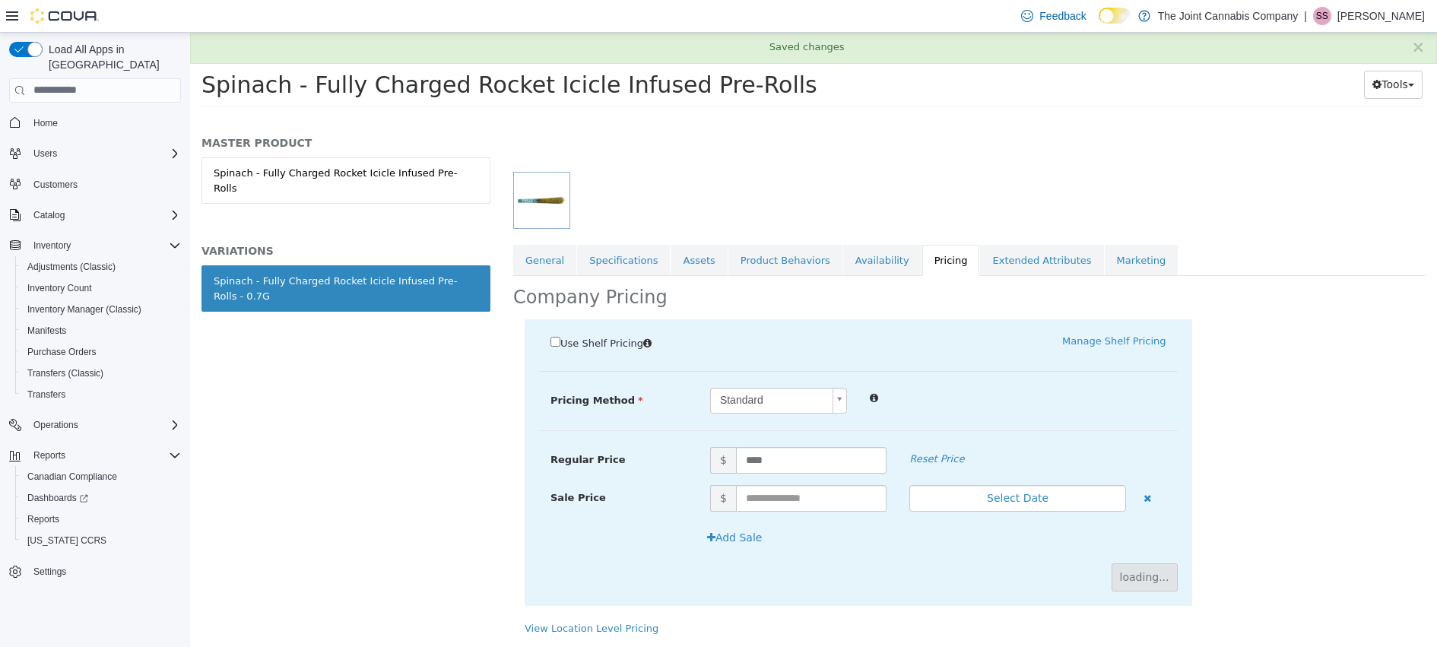
scroll to position [25, 0]
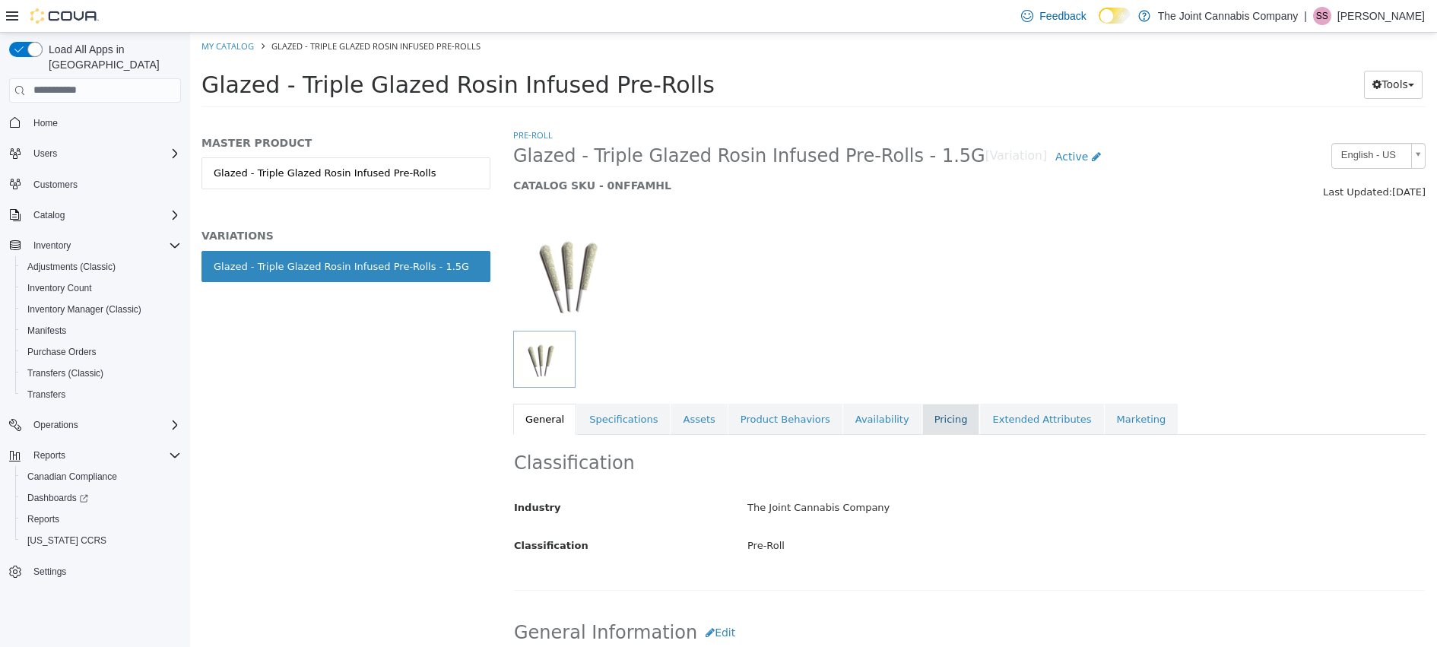
click at [930, 425] on link "Pricing" at bounding box center [951, 419] width 58 height 32
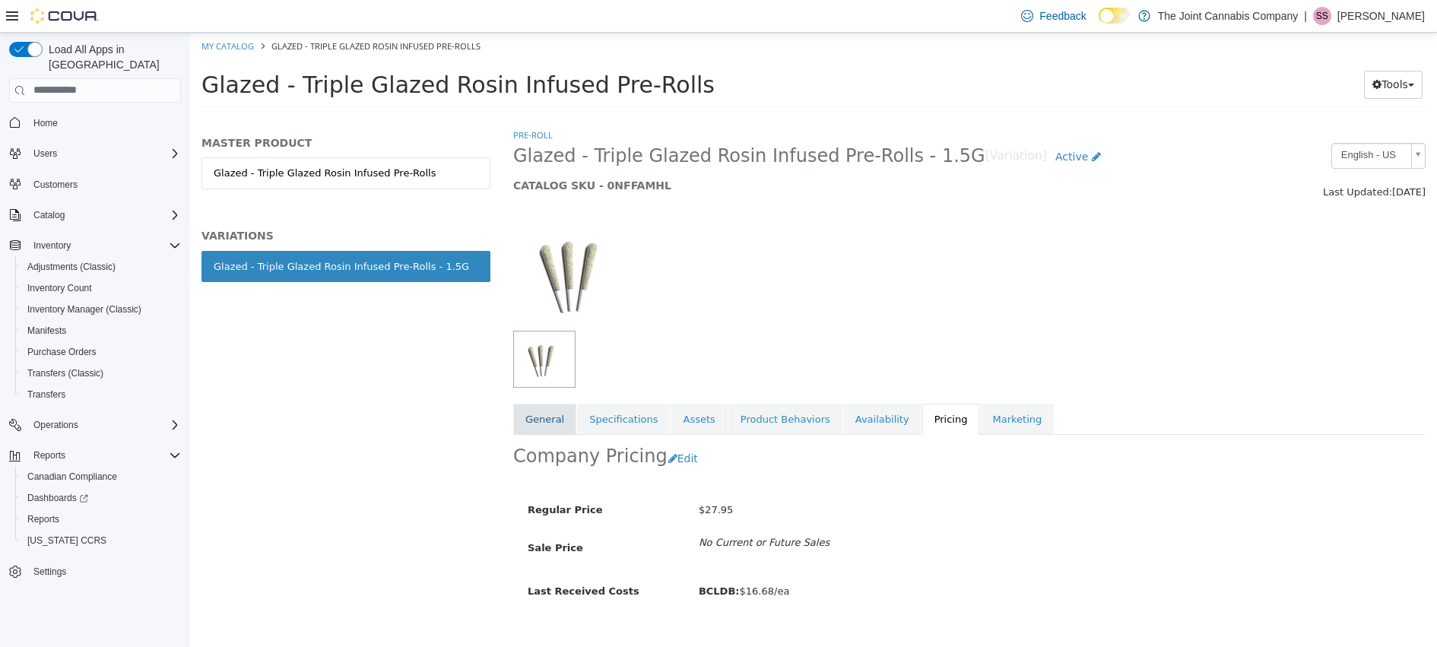
click at [540, 410] on link "General" at bounding box center [544, 419] width 63 height 32
